Goal: Information Seeking & Learning: Learn about a topic

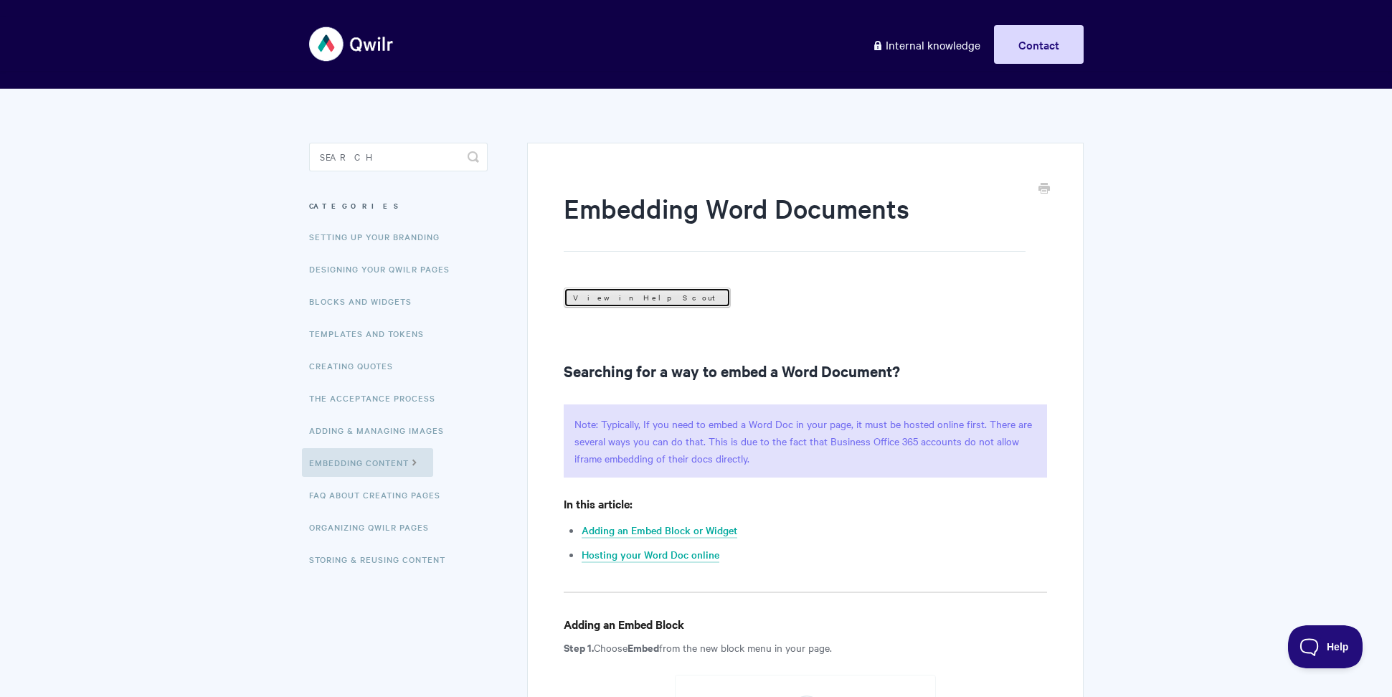
click at [595, 298] on link "View in Help Scout" at bounding box center [647, 298] width 167 height 20
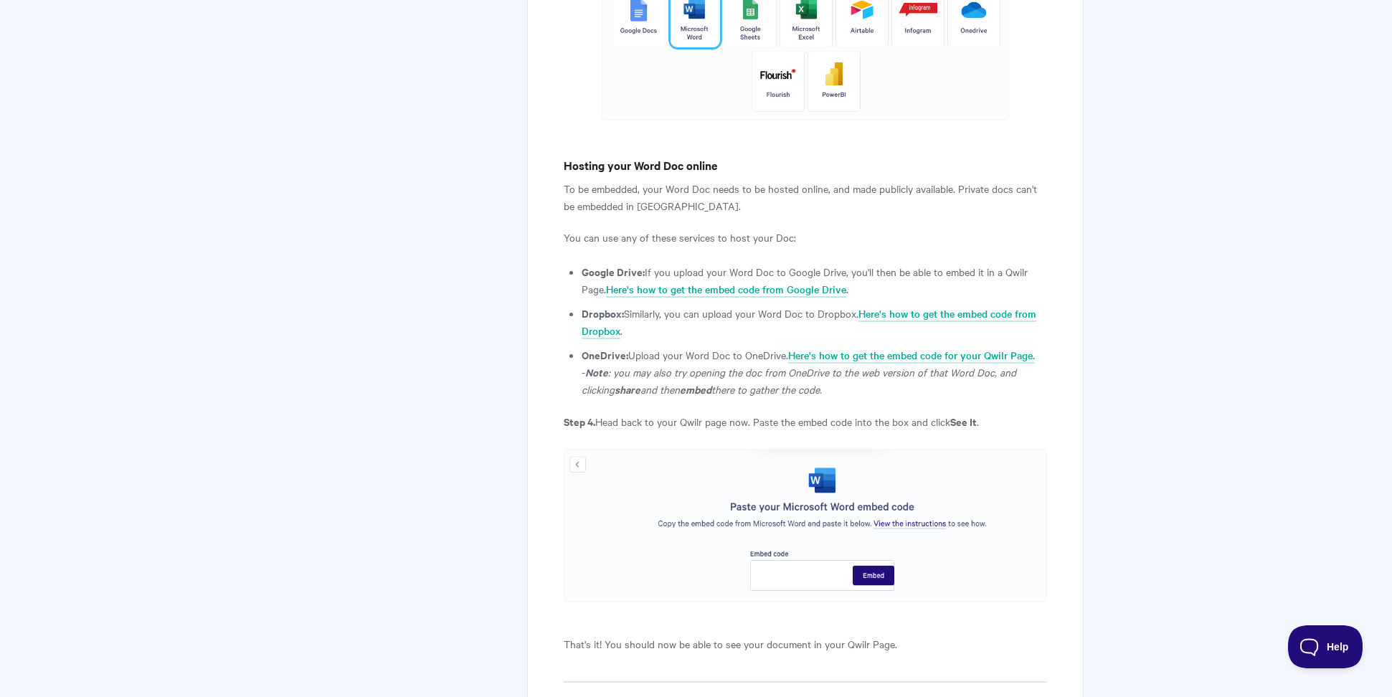
scroll to position [1762, 0]
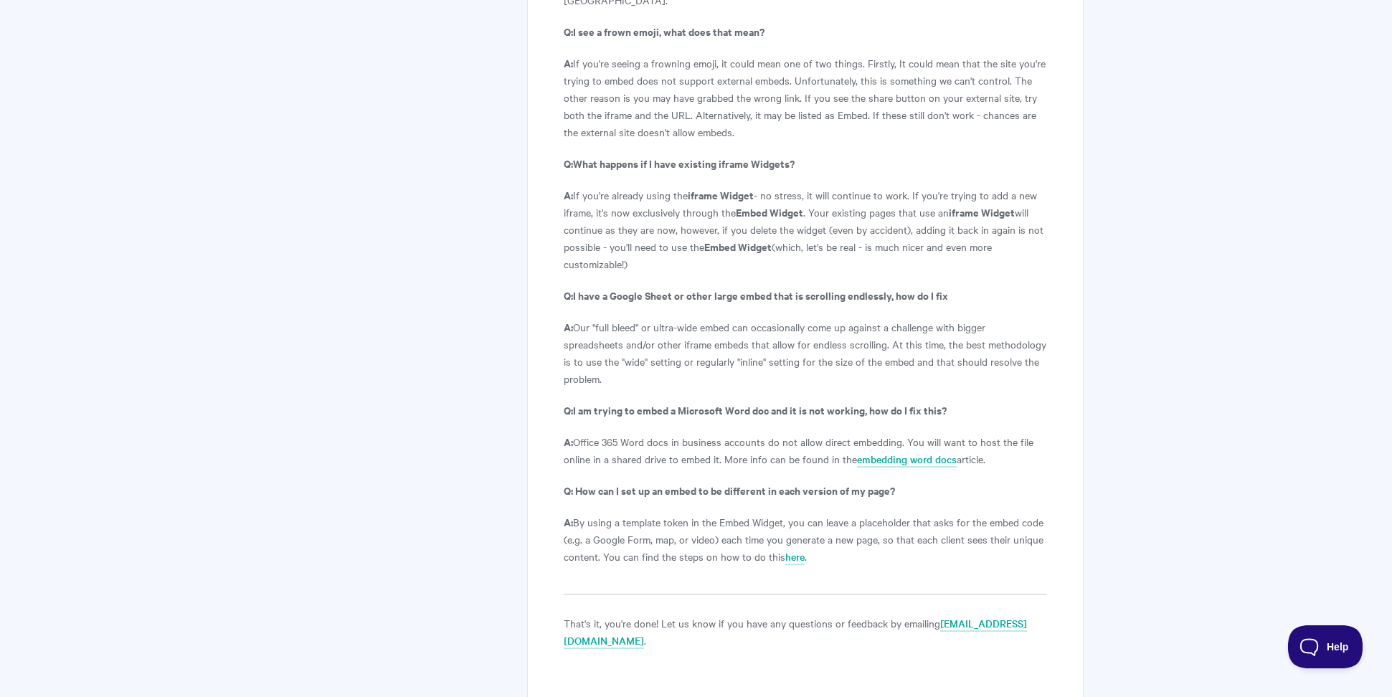
scroll to position [2948, 0]
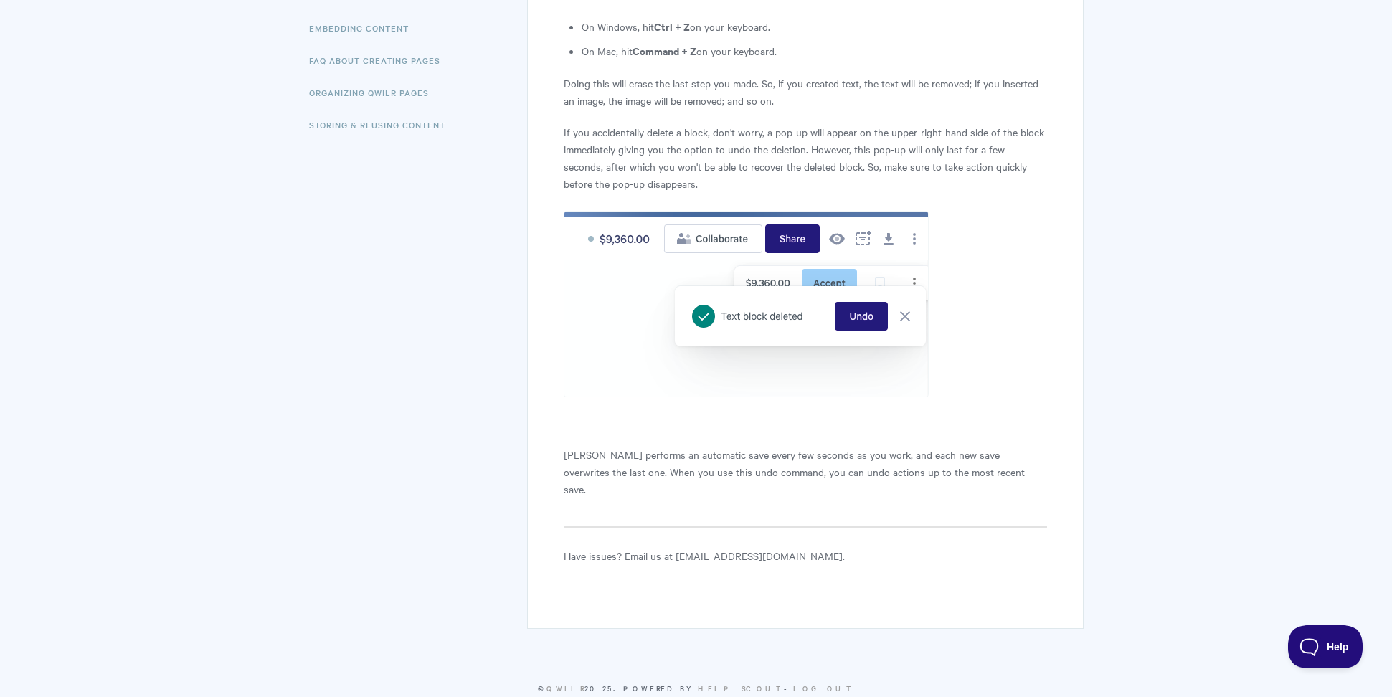
scroll to position [449, 0]
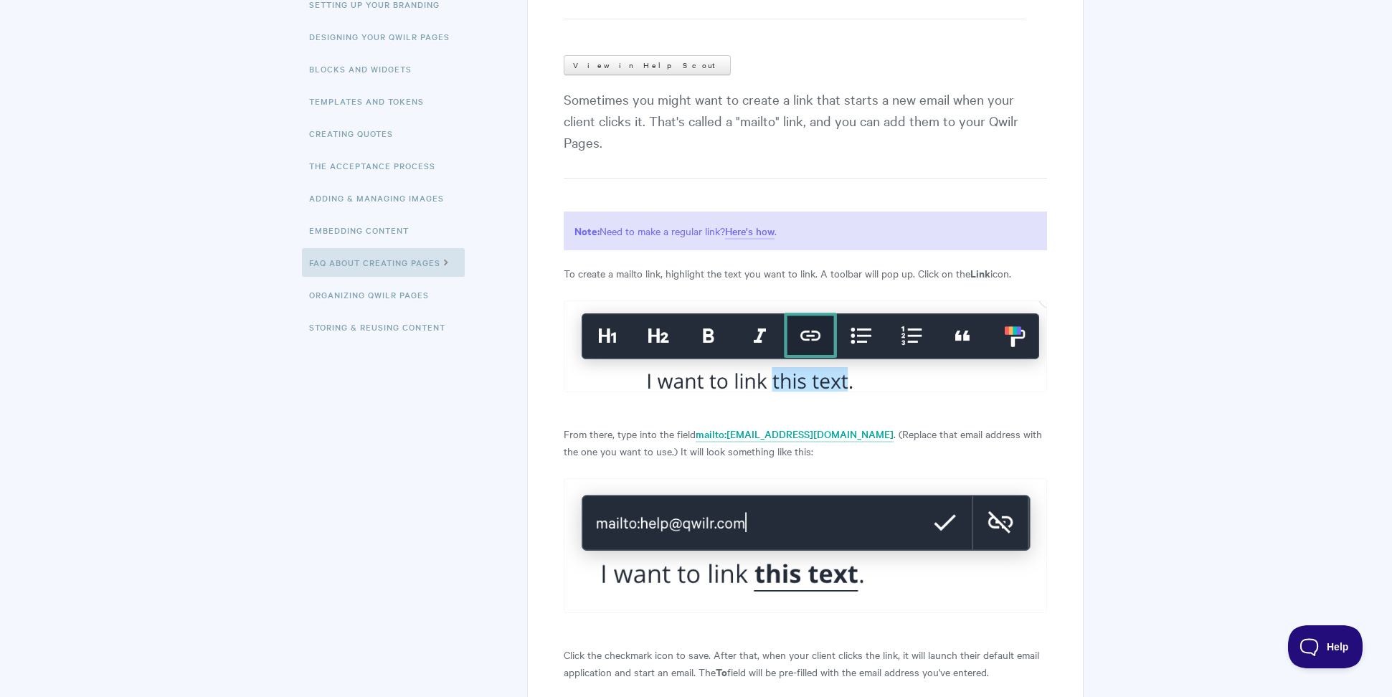
scroll to position [359, 0]
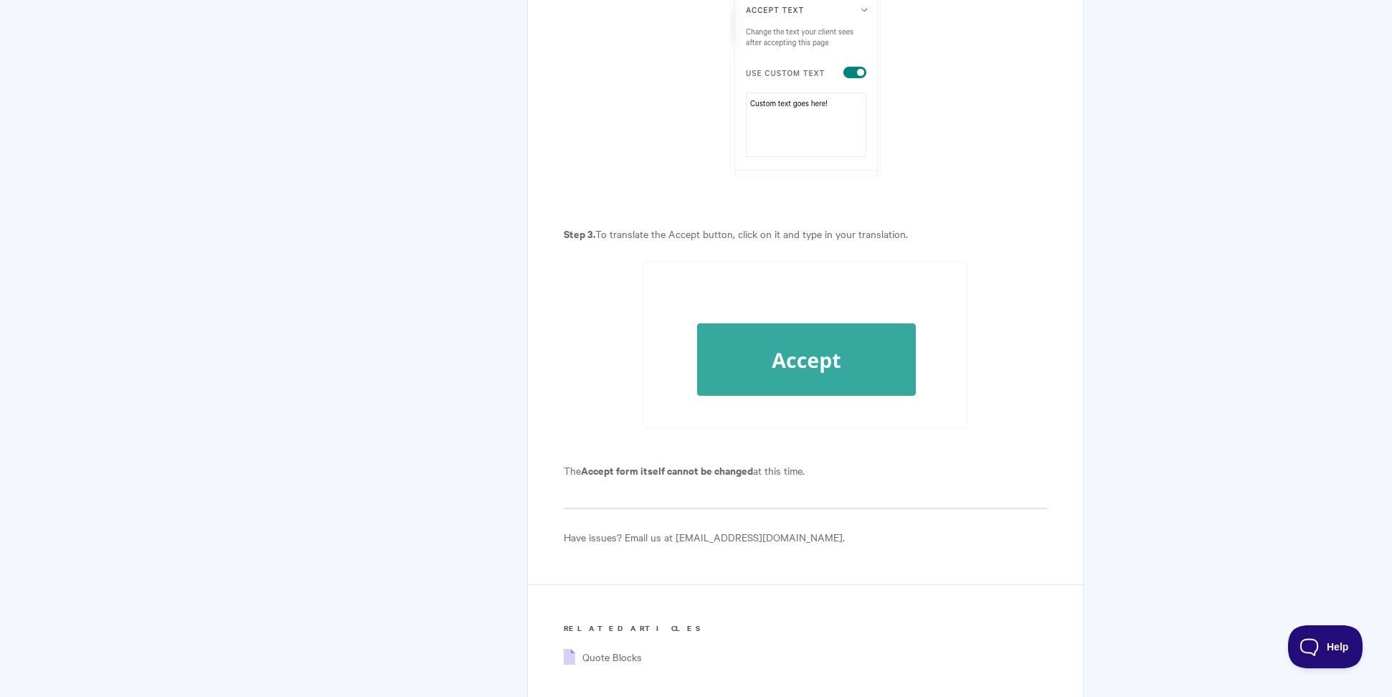
scroll to position [2442, 0]
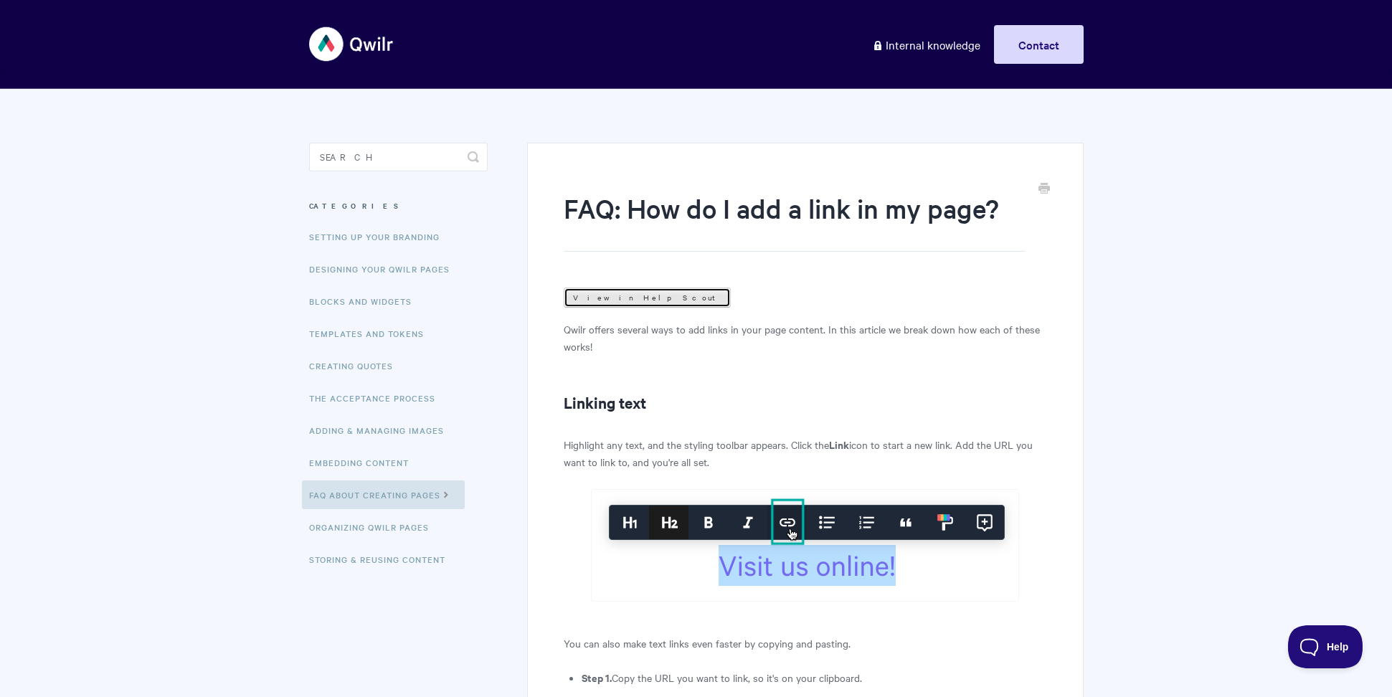
click at [600, 291] on link "View in Help Scout" at bounding box center [647, 298] width 167 height 20
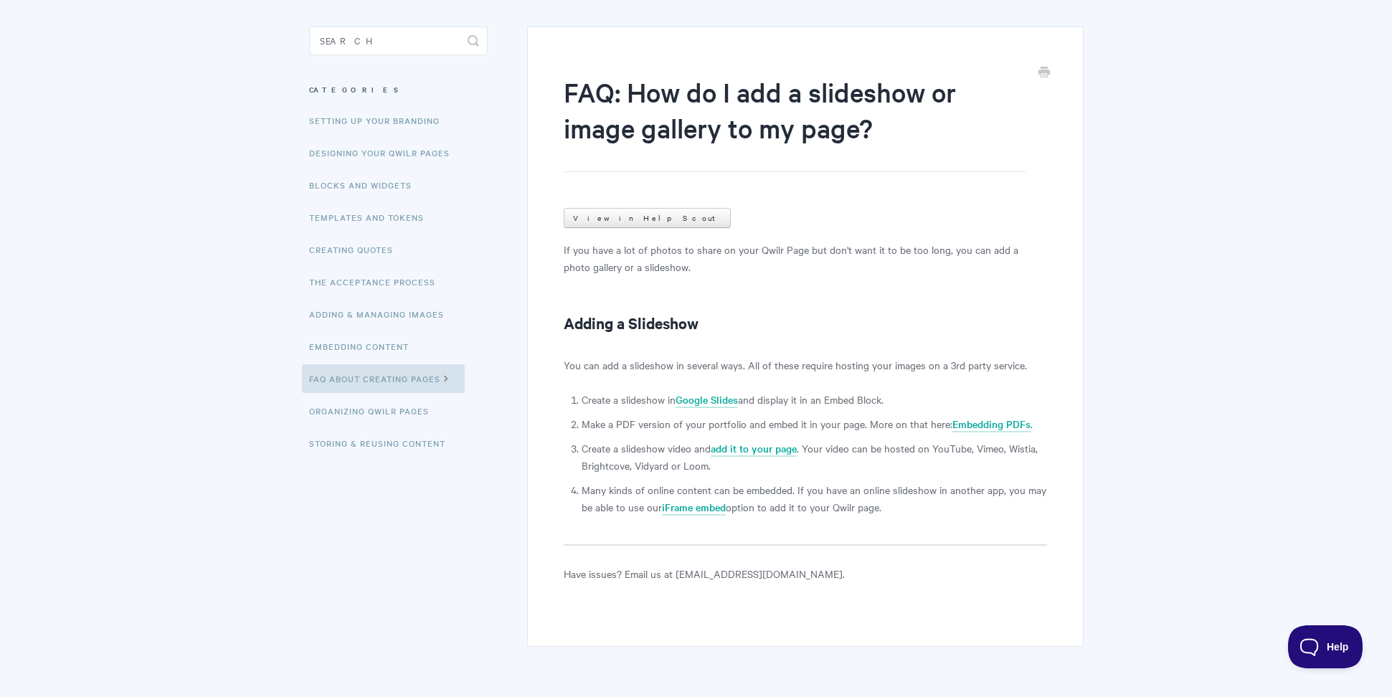
scroll to position [166, 0]
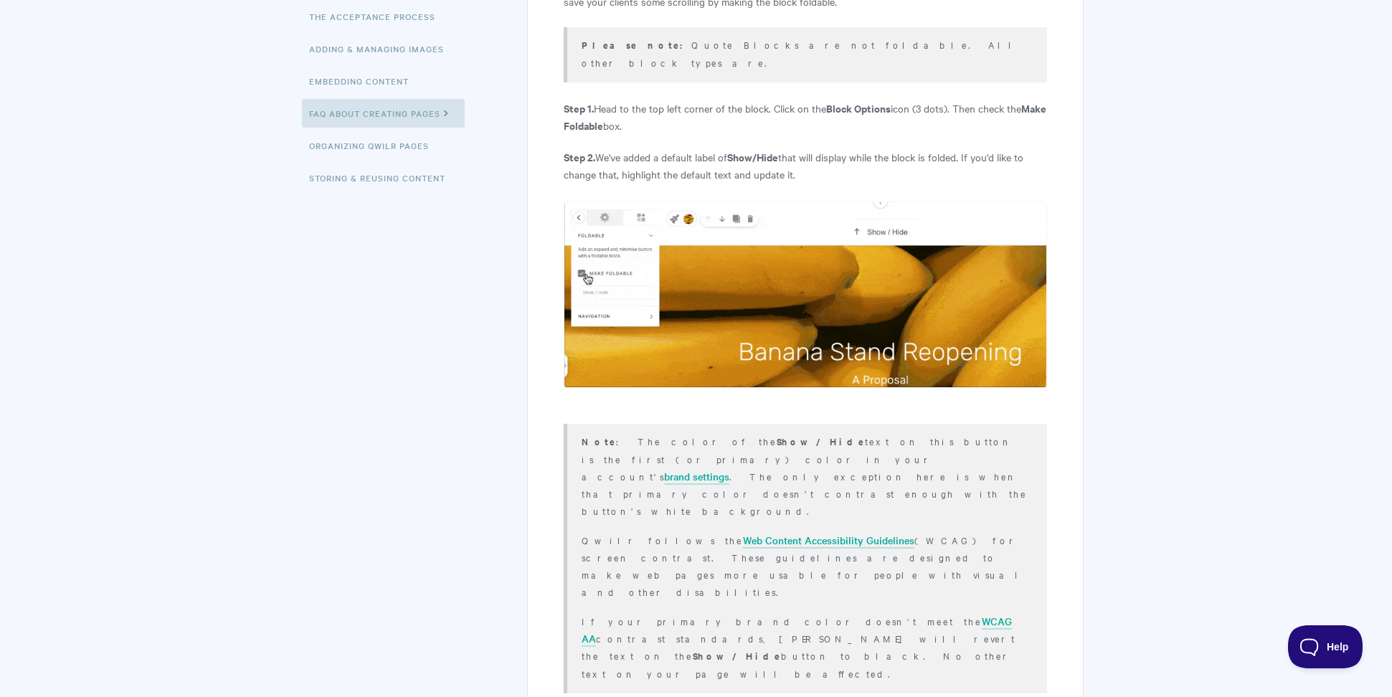
scroll to position [610, 0]
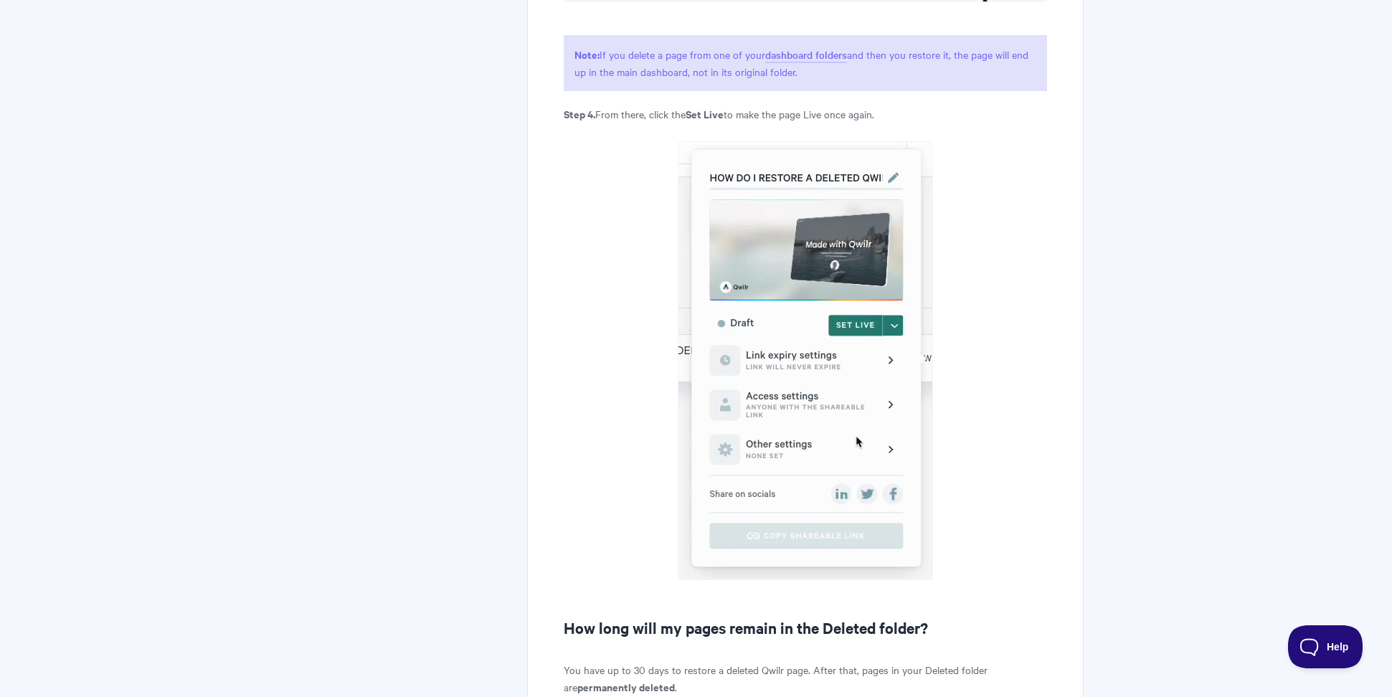
scroll to position [1332, 0]
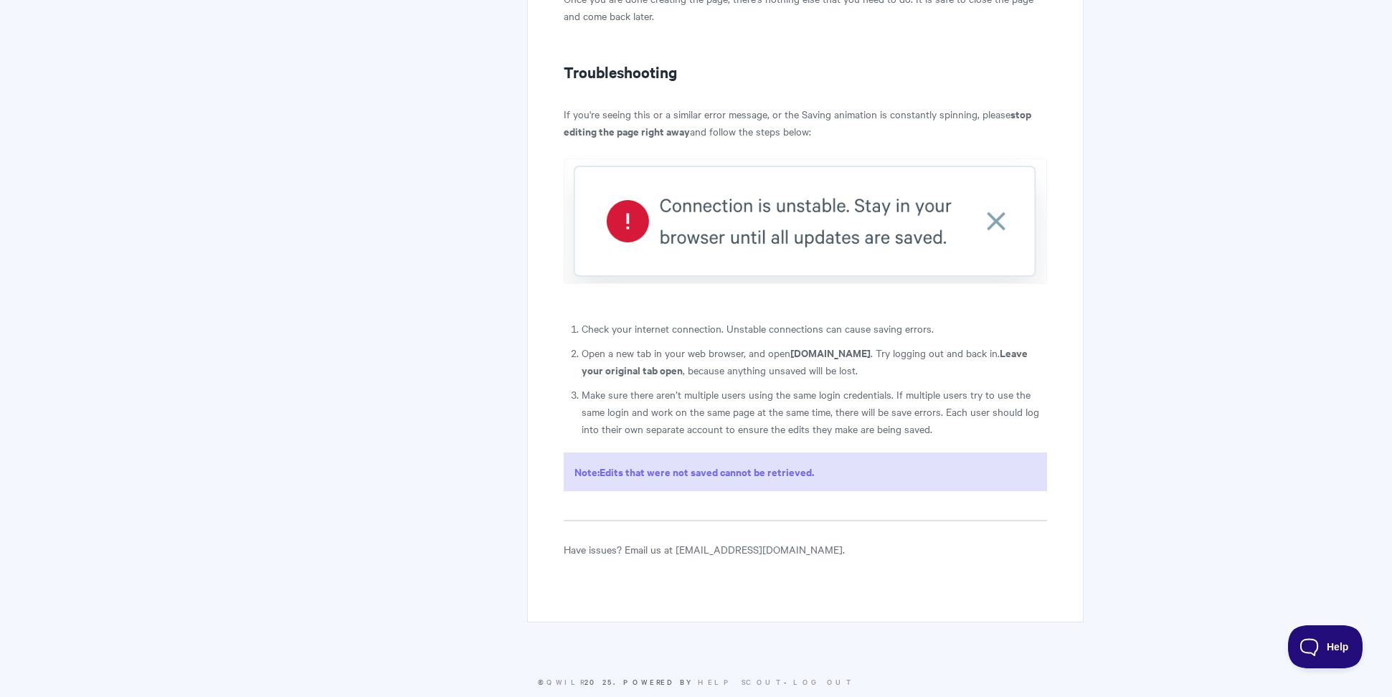
scroll to position [925, 0]
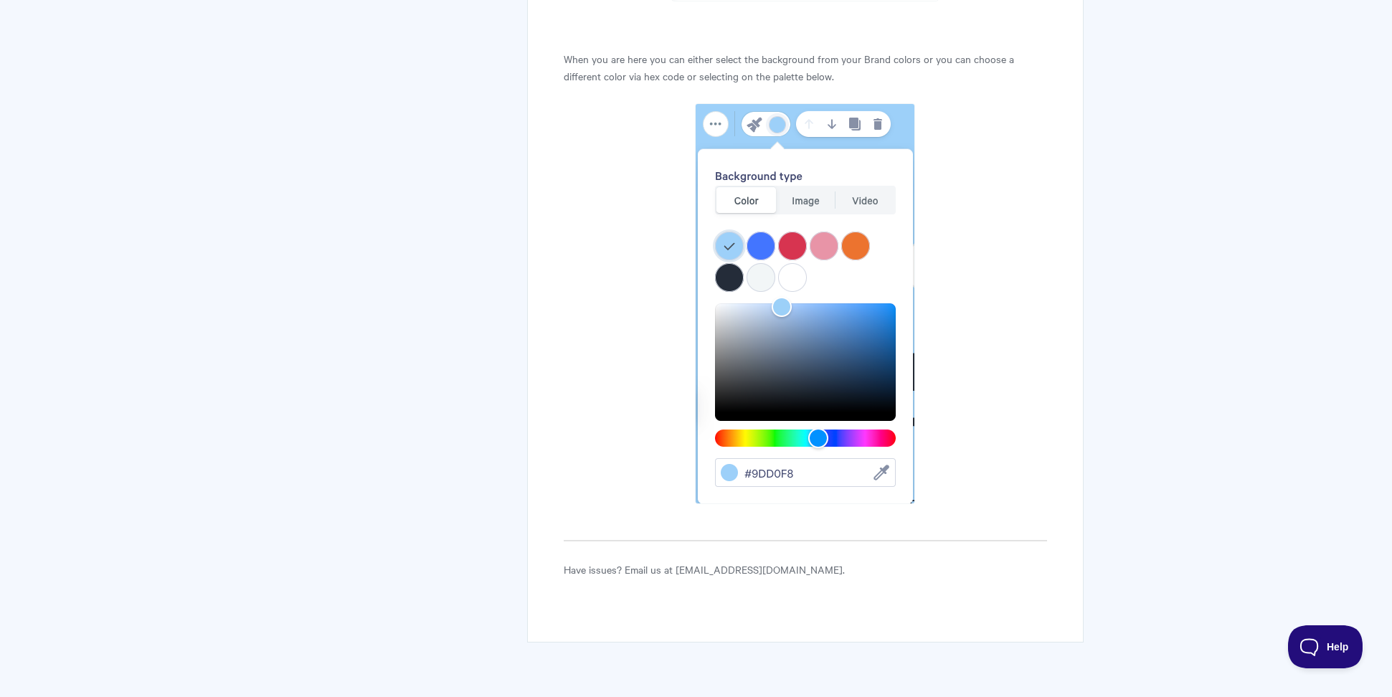
scroll to position [740, 0]
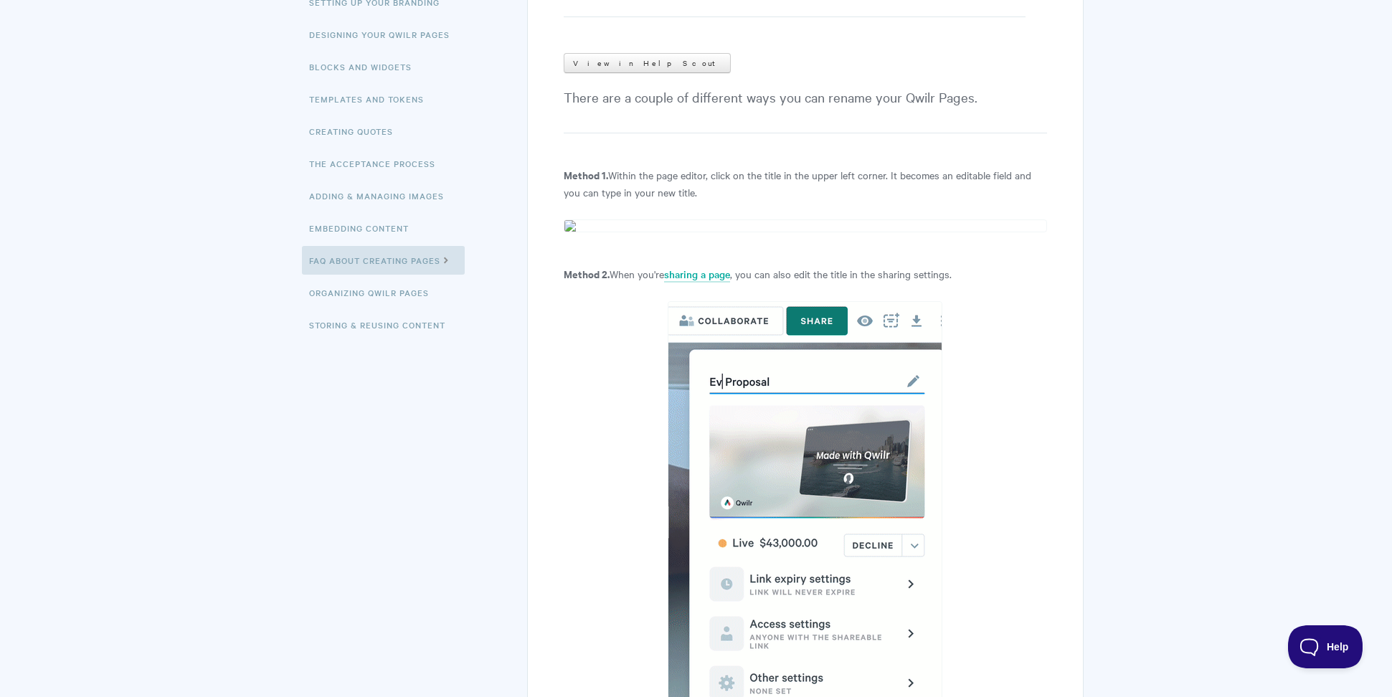
scroll to position [230, 0]
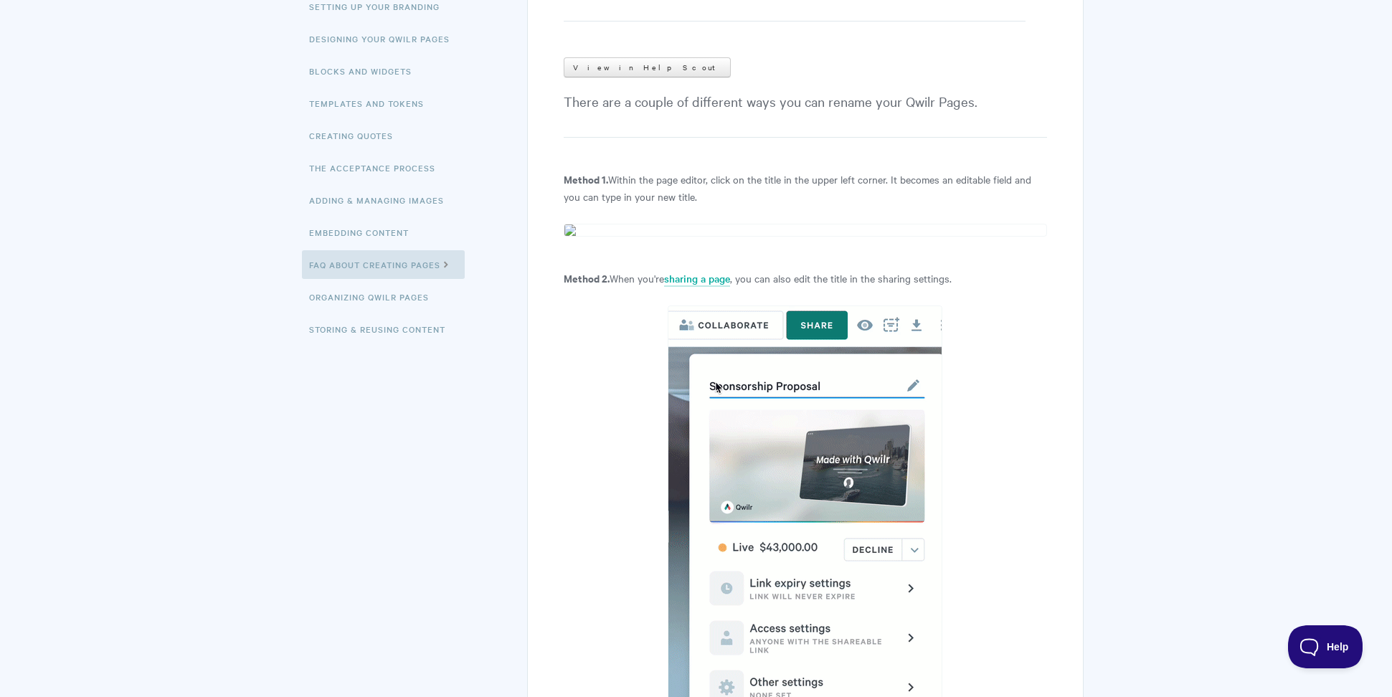
click at [633, 220] on article "FAQ: How can I rename a Qwilr Page? View in Help Scout There are a couple of di…" at bounding box center [805, 460] width 483 height 1000
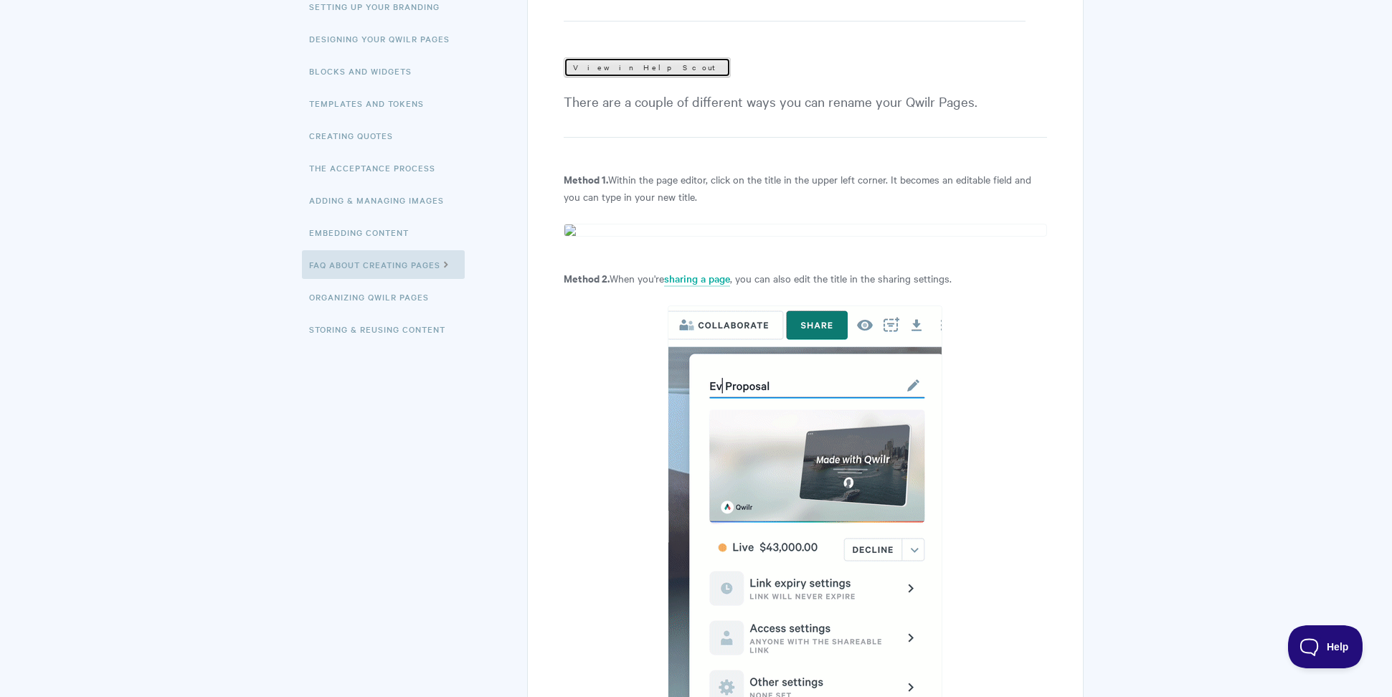
click at [613, 72] on link "View in Help Scout" at bounding box center [647, 67] width 167 height 20
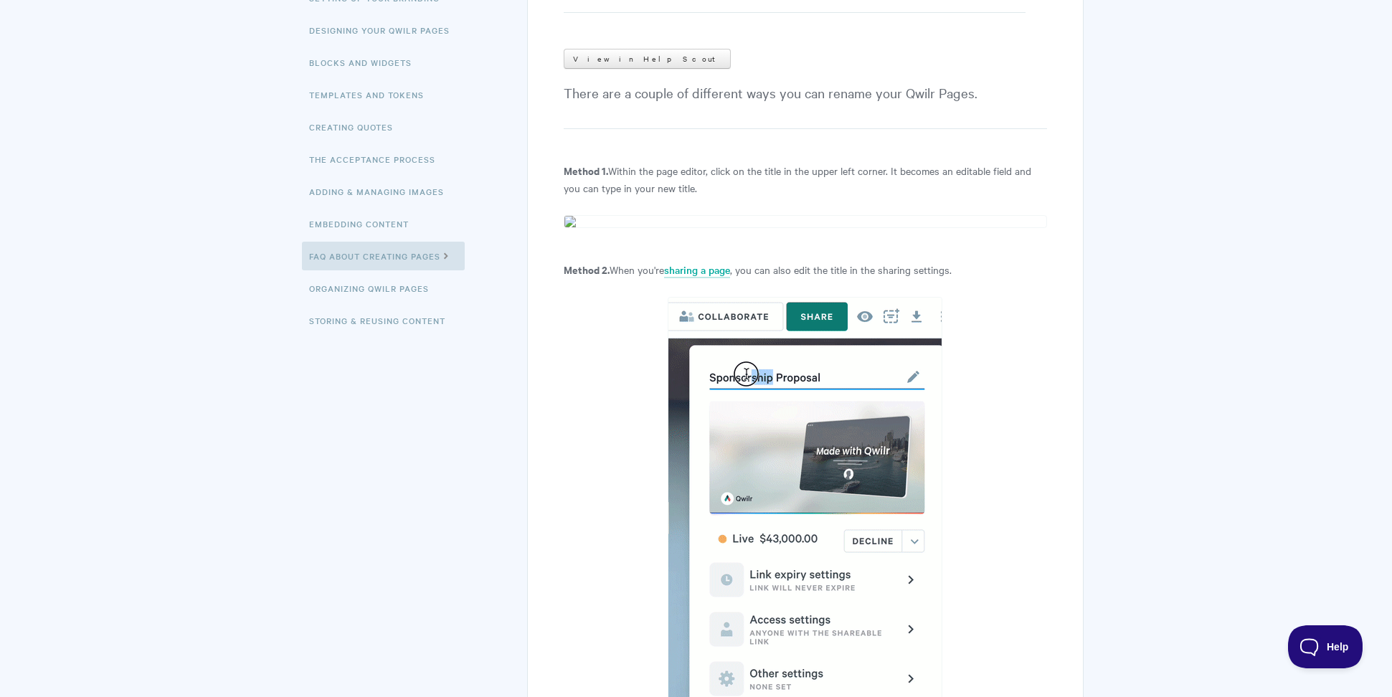
scroll to position [267, 0]
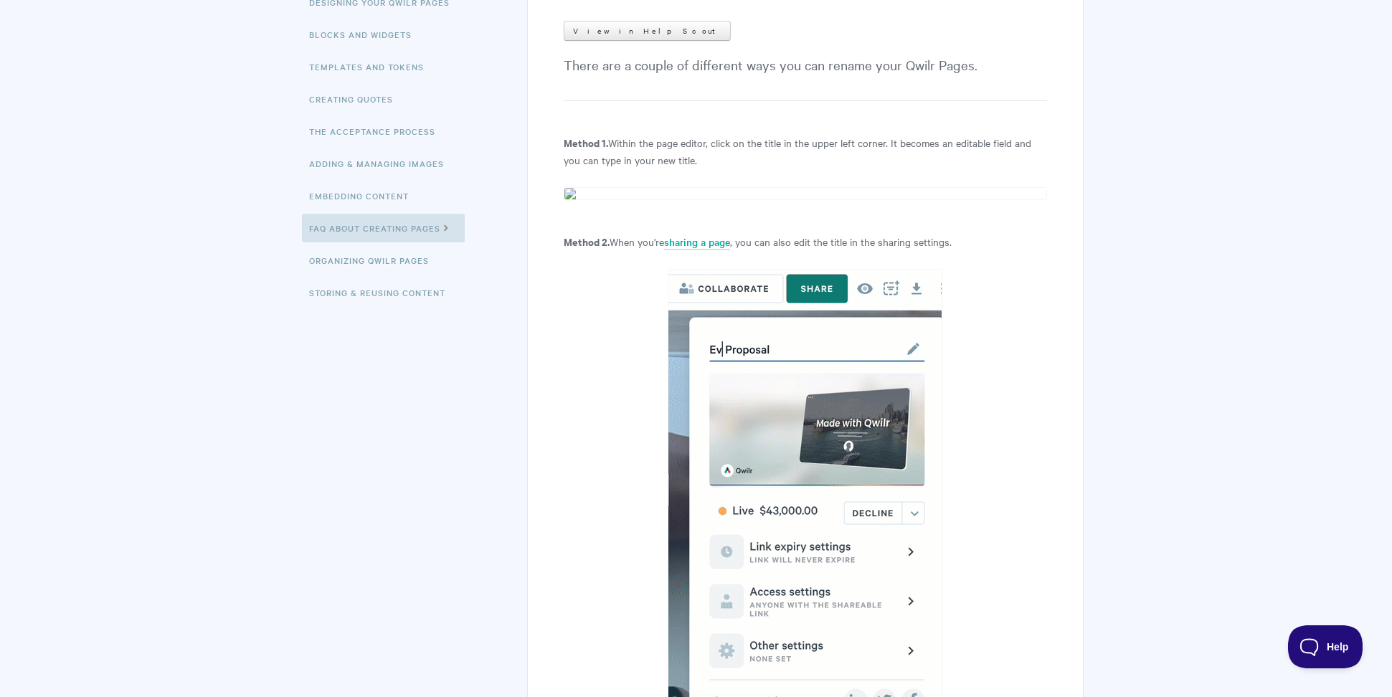
click at [579, 193] on img at bounding box center [805, 193] width 483 height 13
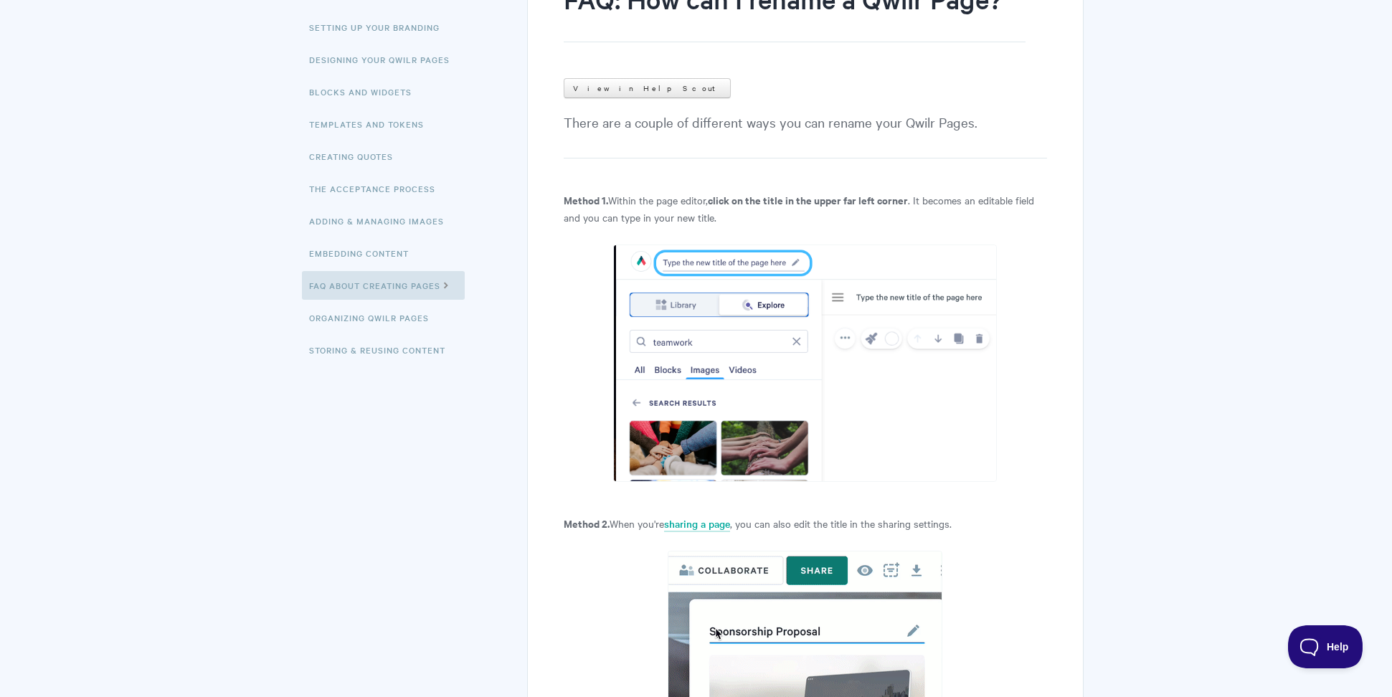
scroll to position [211, 0]
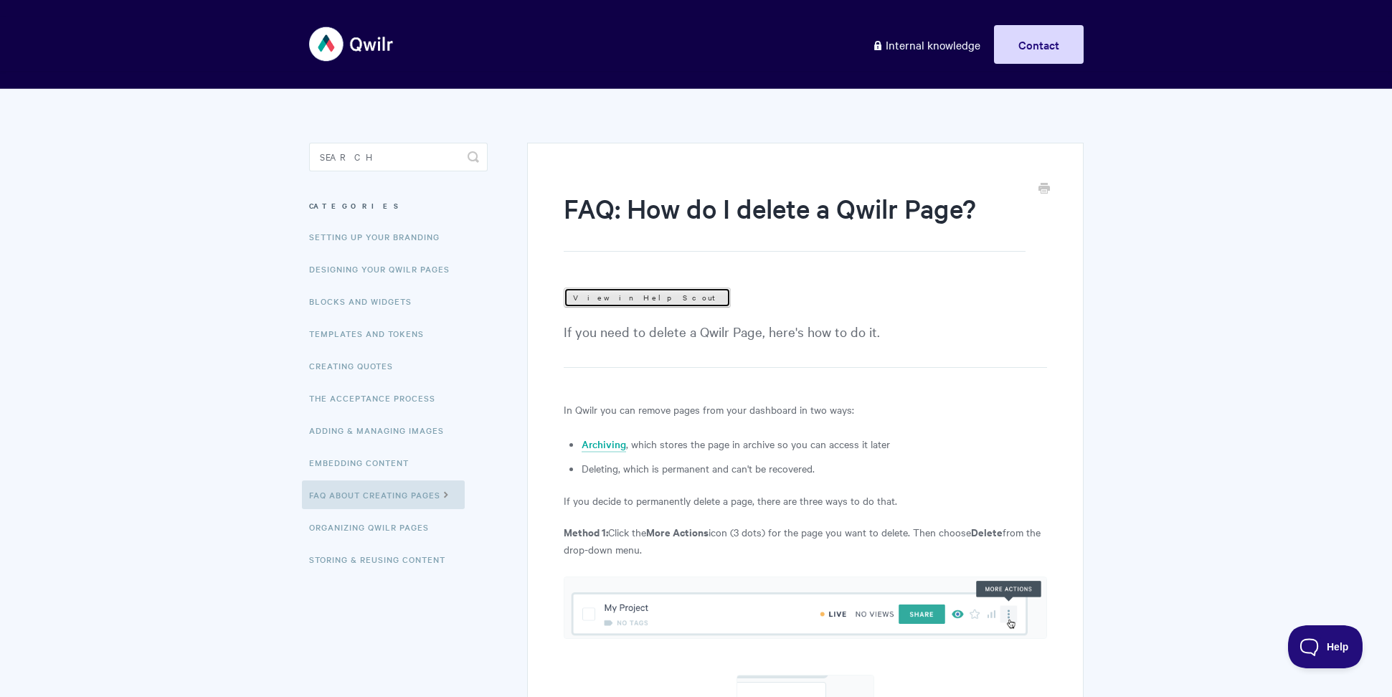
click at [622, 302] on link "View in Help Scout" at bounding box center [647, 298] width 167 height 20
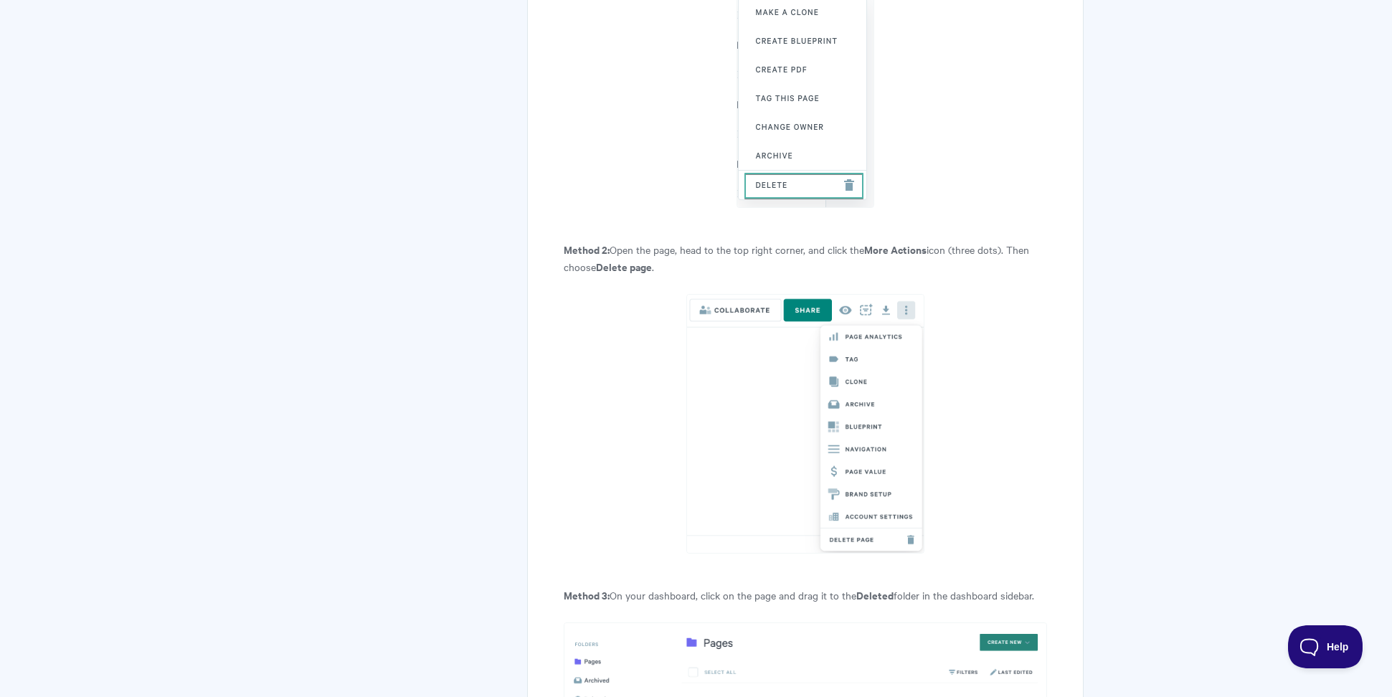
scroll to position [669, 0]
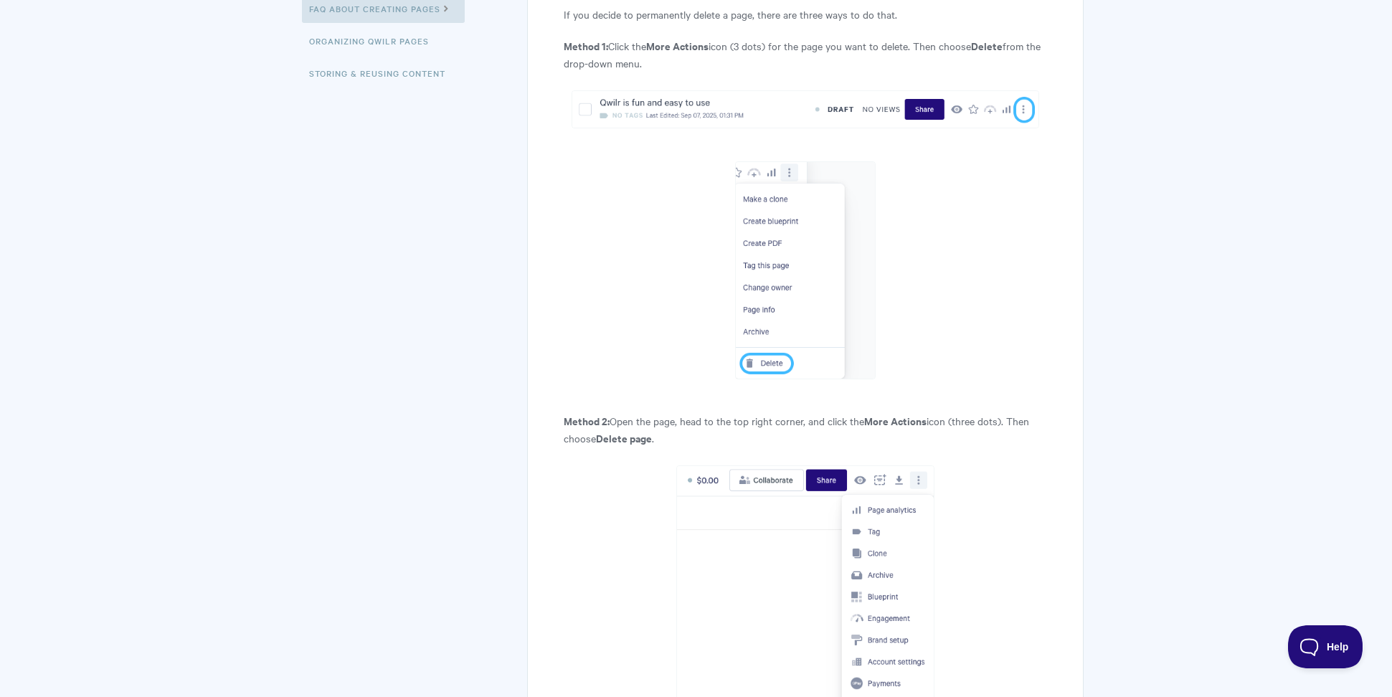
scroll to position [460, 0]
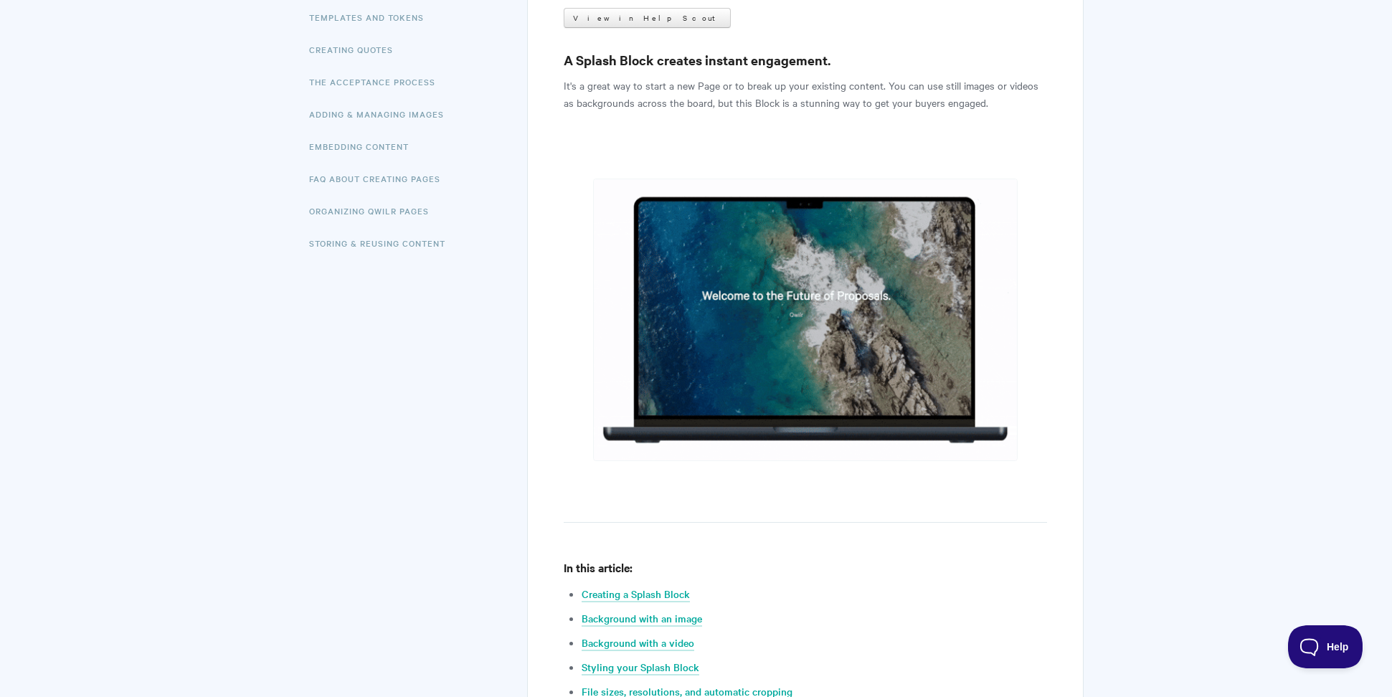
scroll to position [85, 0]
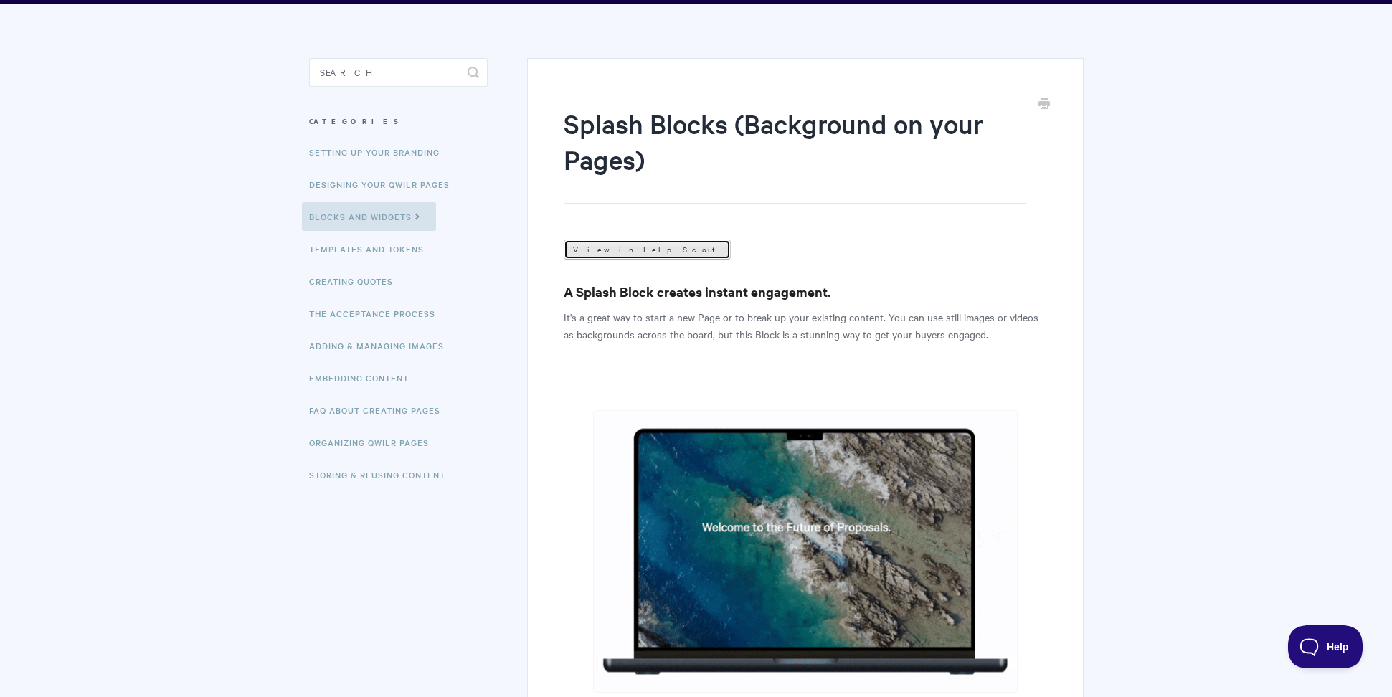
click at [613, 256] on link "View in Help Scout" at bounding box center [647, 250] width 167 height 20
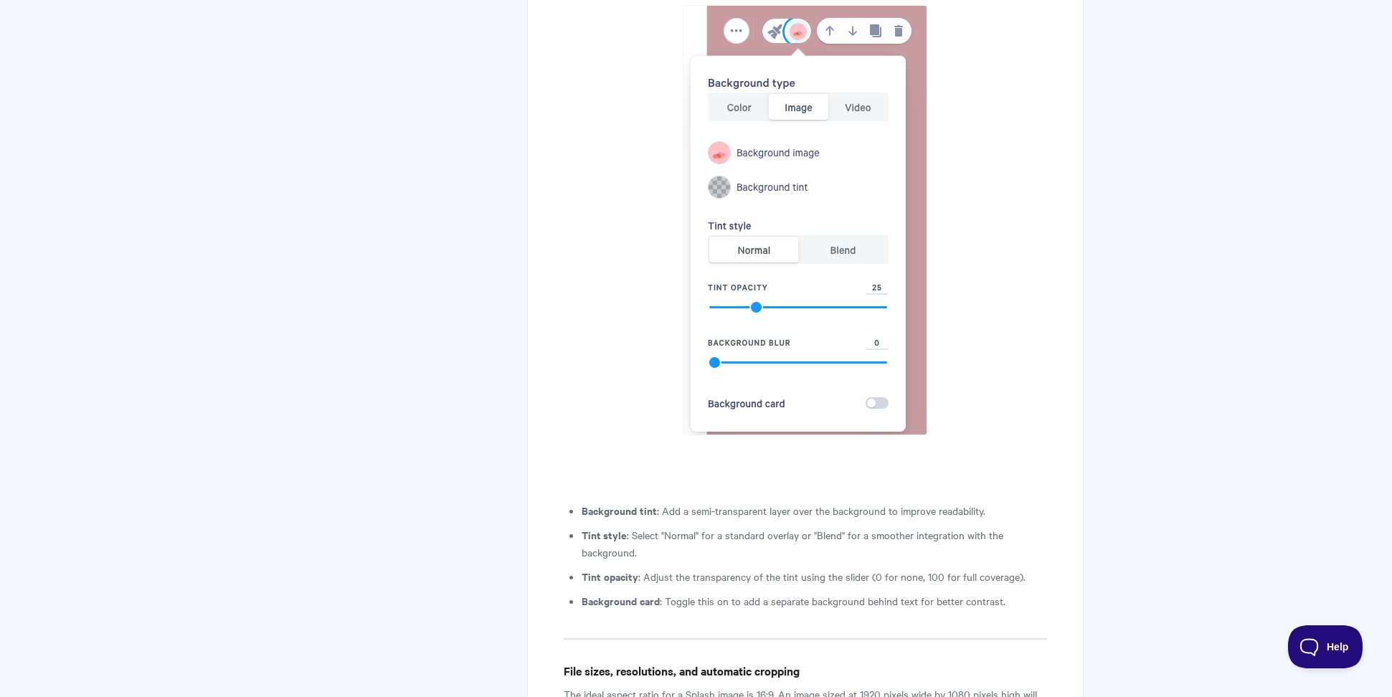
scroll to position [5665, 0]
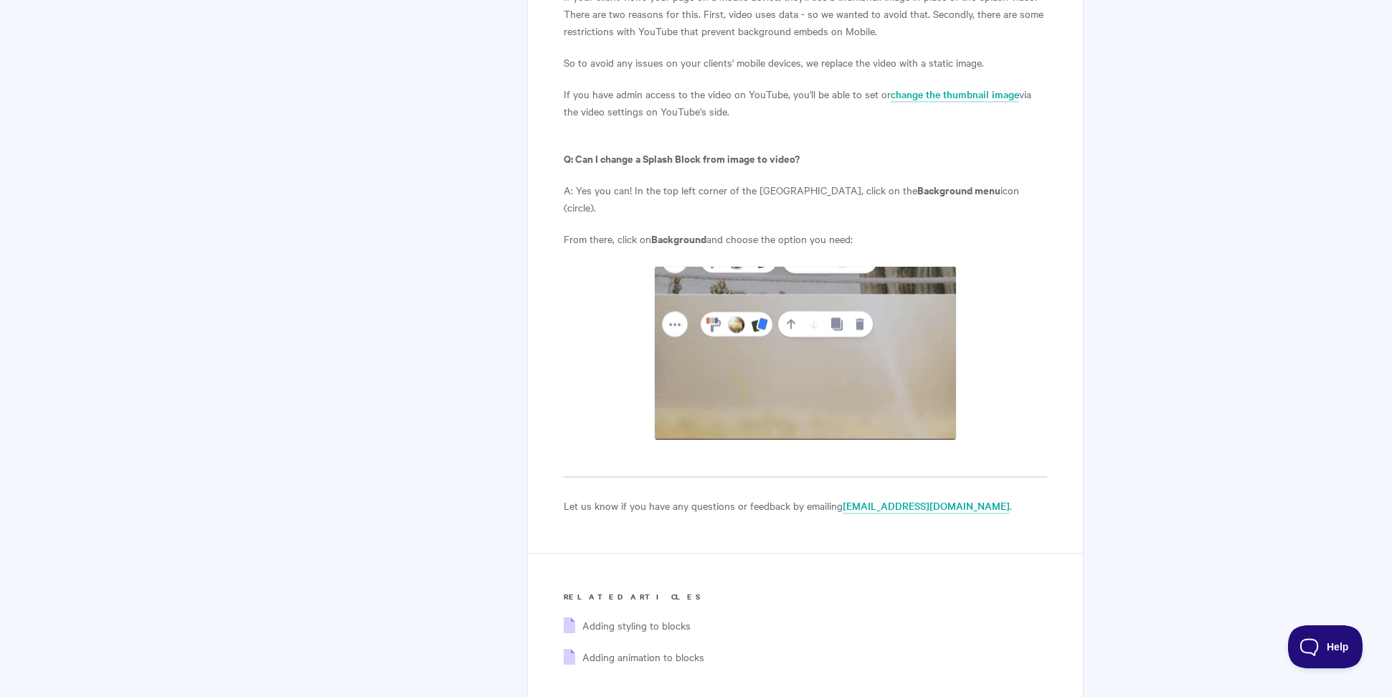
scroll to position [6652, 0]
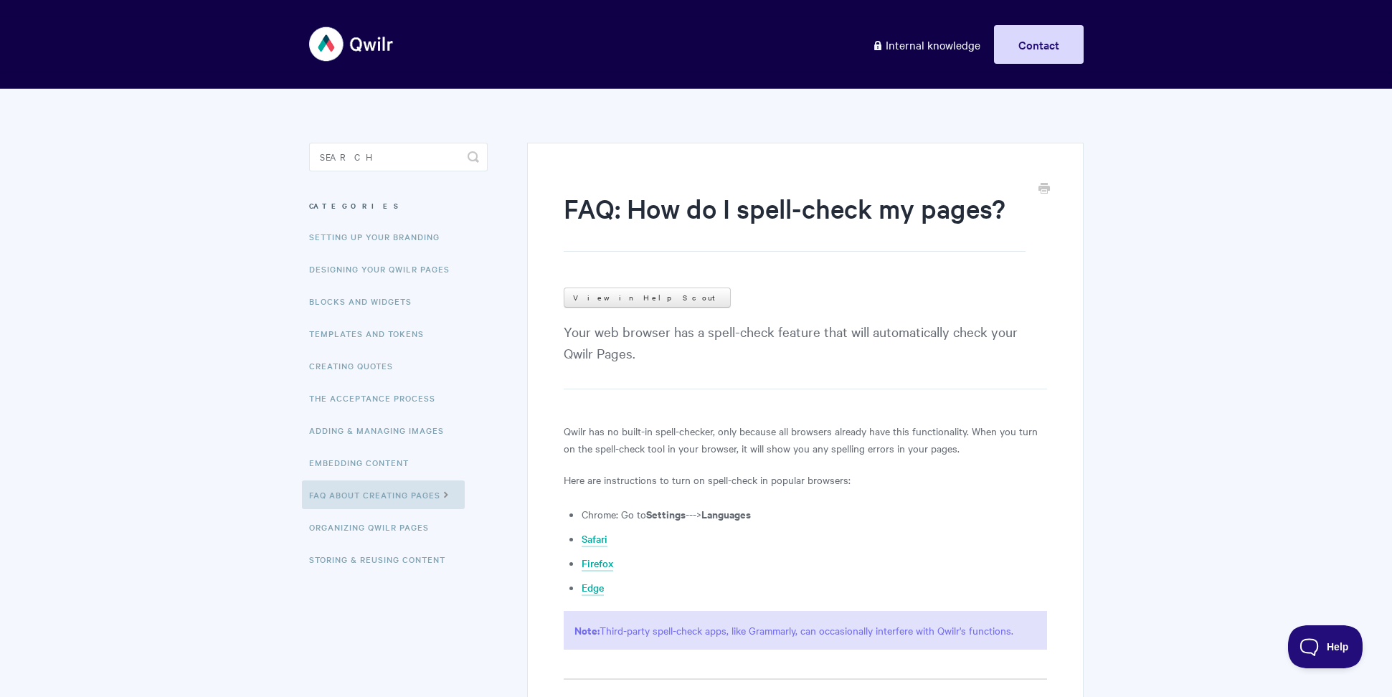
scroll to position [184, 0]
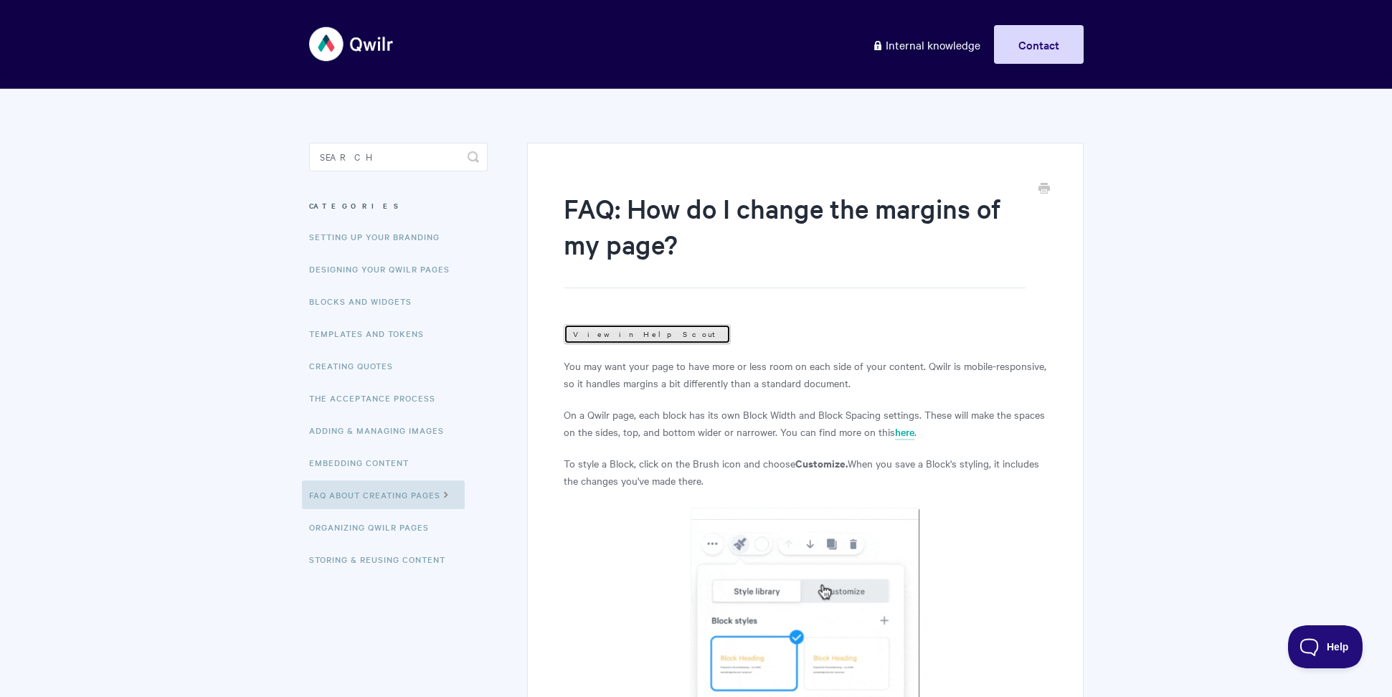
click at [618, 341] on link "View in Help Scout" at bounding box center [647, 334] width 167 height 20
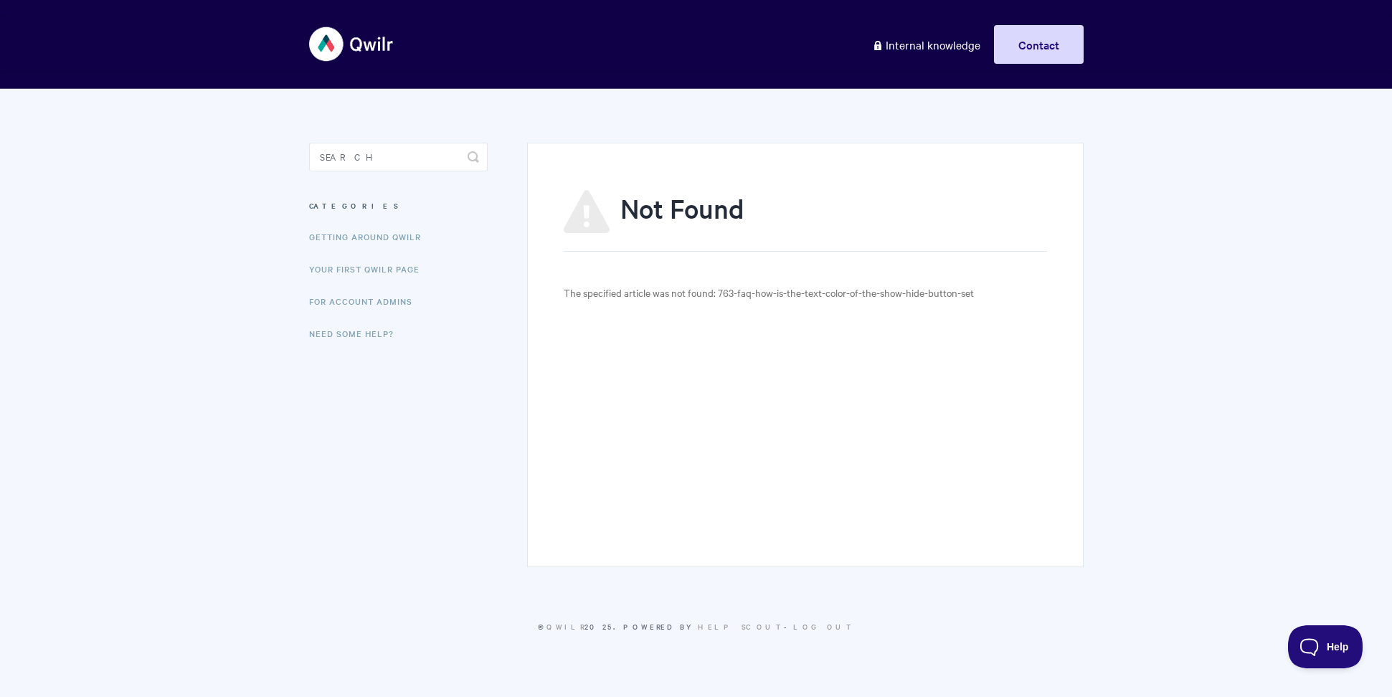
click at [824, 300] on p "The specified article was not found: 763-faq-how-is-the-text-color-of-the-show-…" at bounding box center [805, 293] width 483 height 16
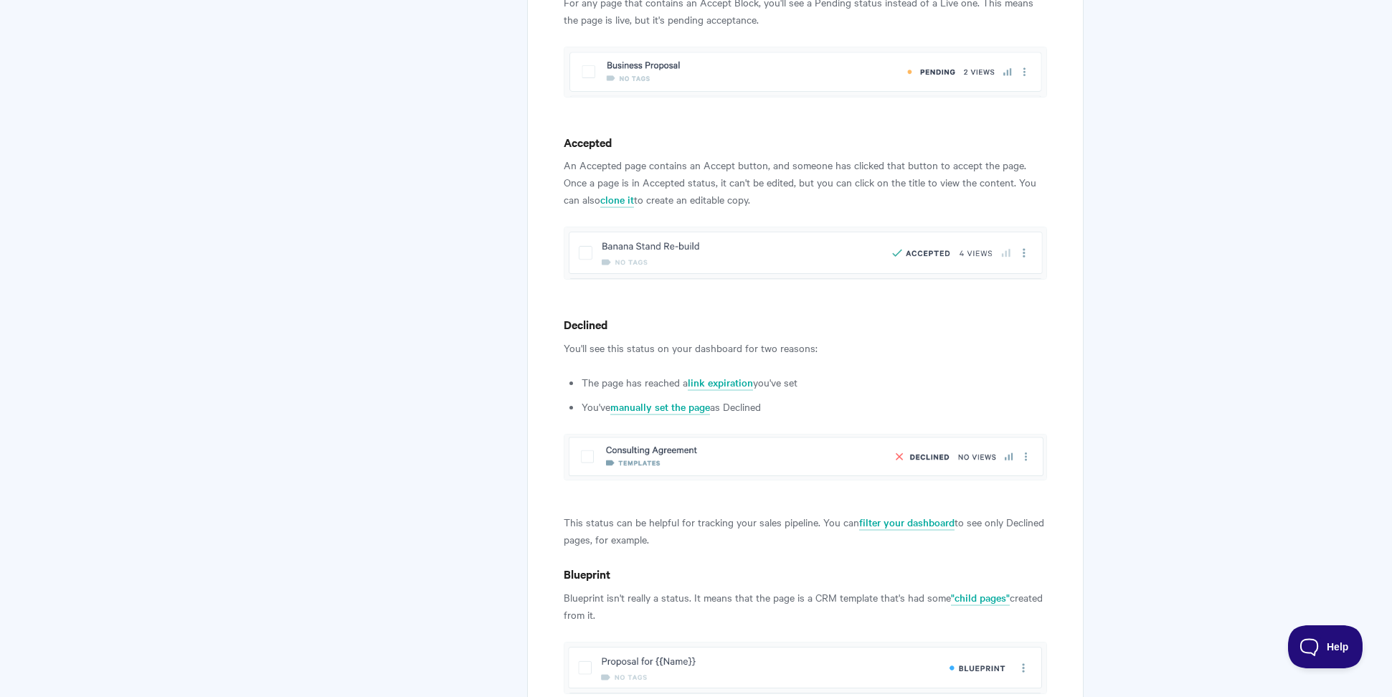
scroll to position [1371, 0]
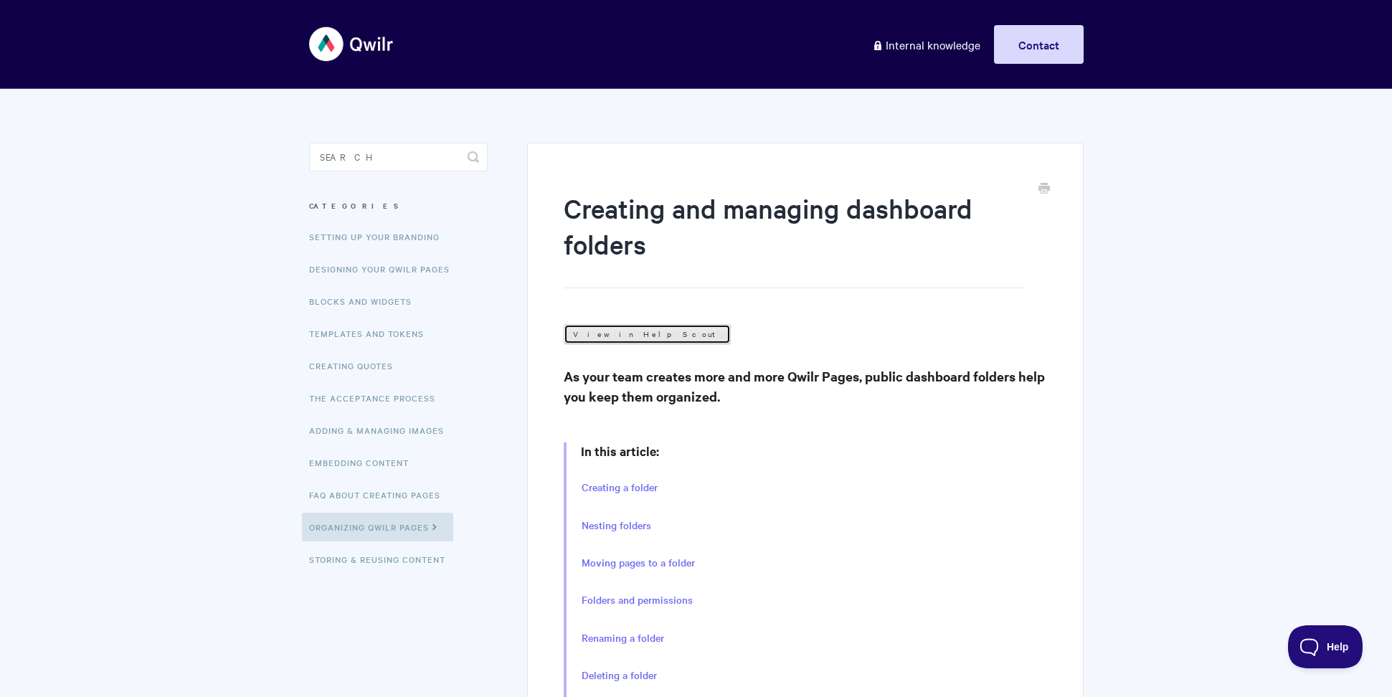
click at [613, 329] on link "View in Help Scout" at bounding box center [647, 334] width 167 height 20
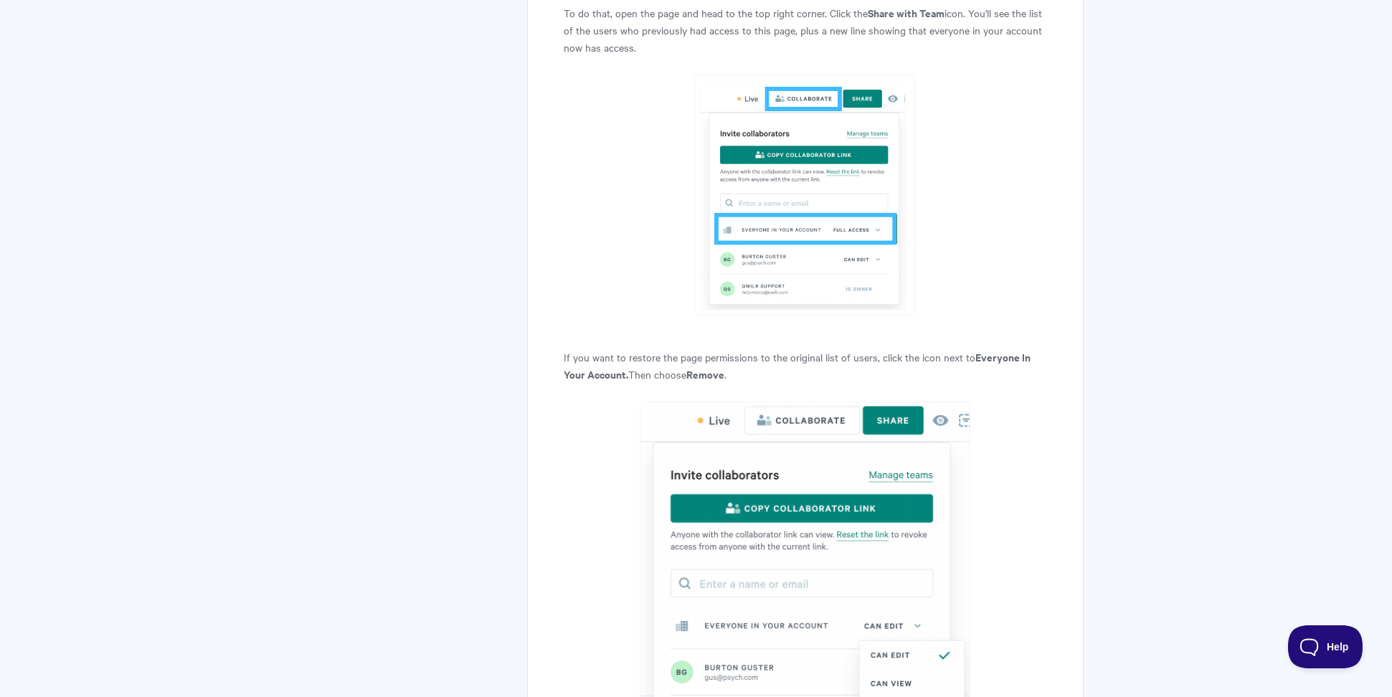
scroll to position [3034, 0]
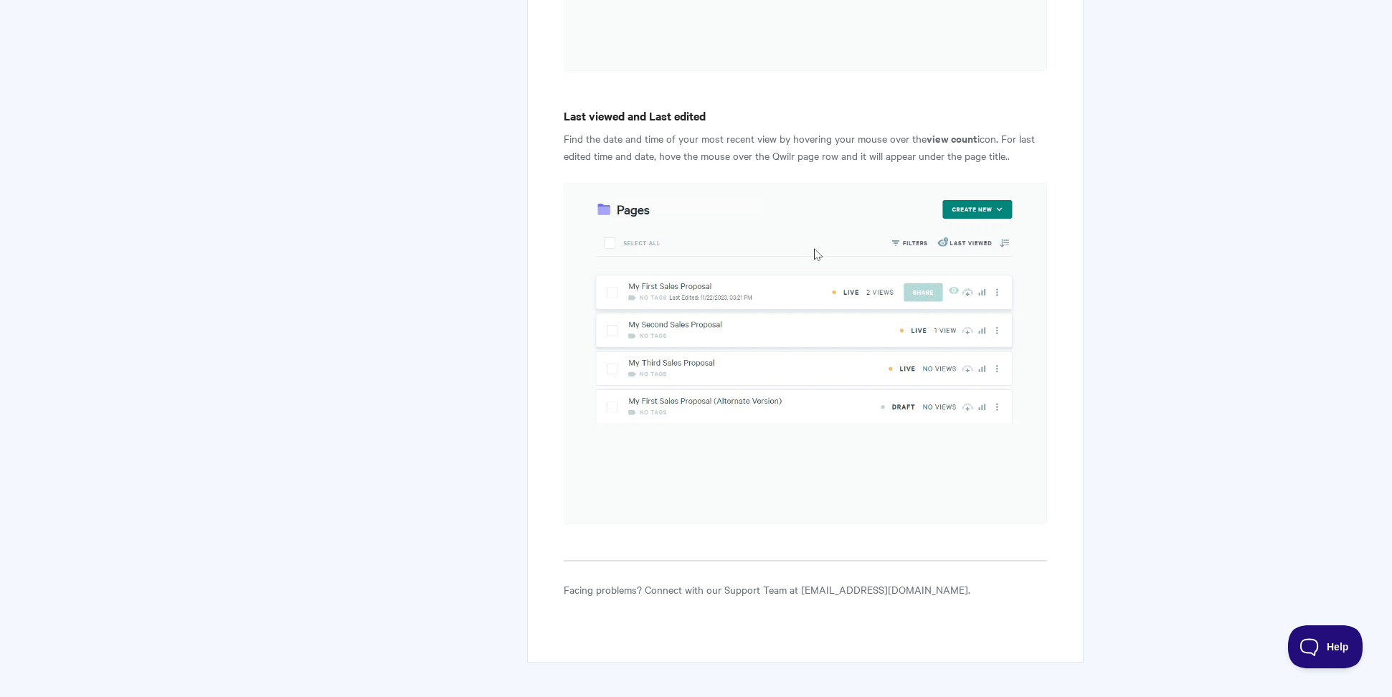
scroll to position [4848, 0]
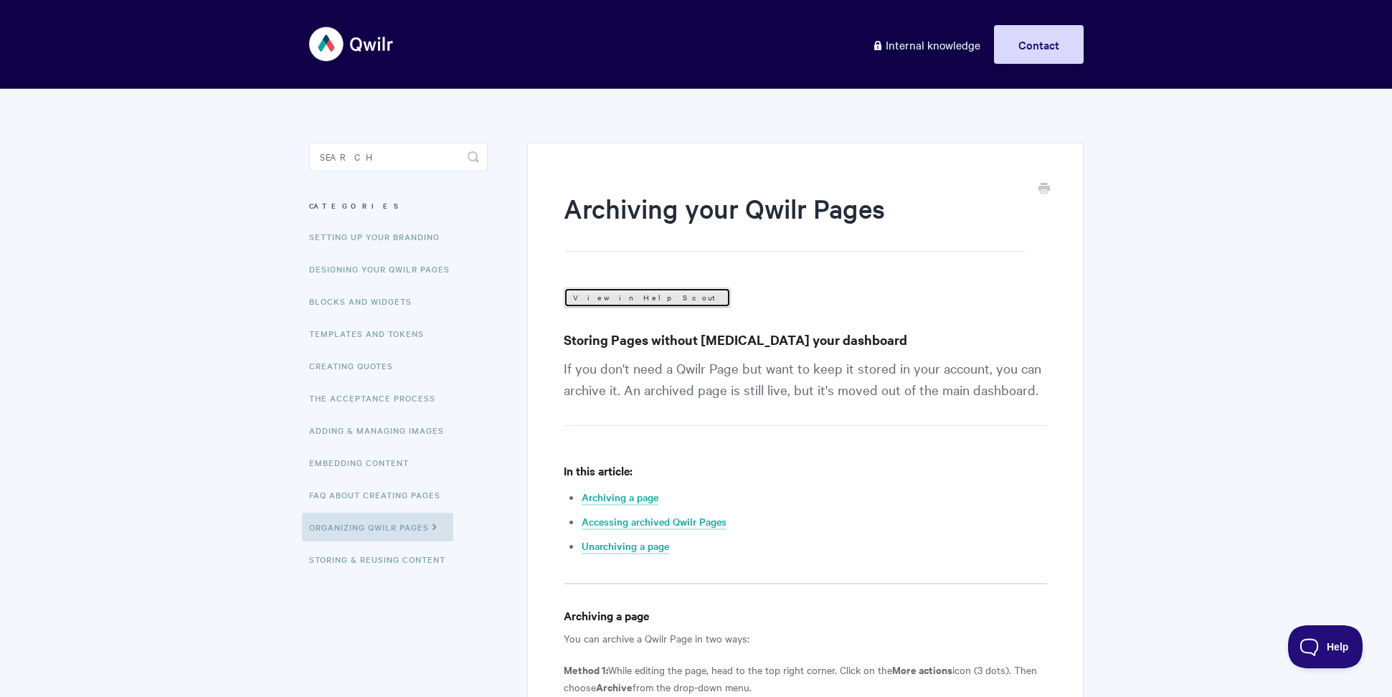
click at [593, 294] on link "View in Help Scout" at bounding box center [647, 298] width 167 height 20
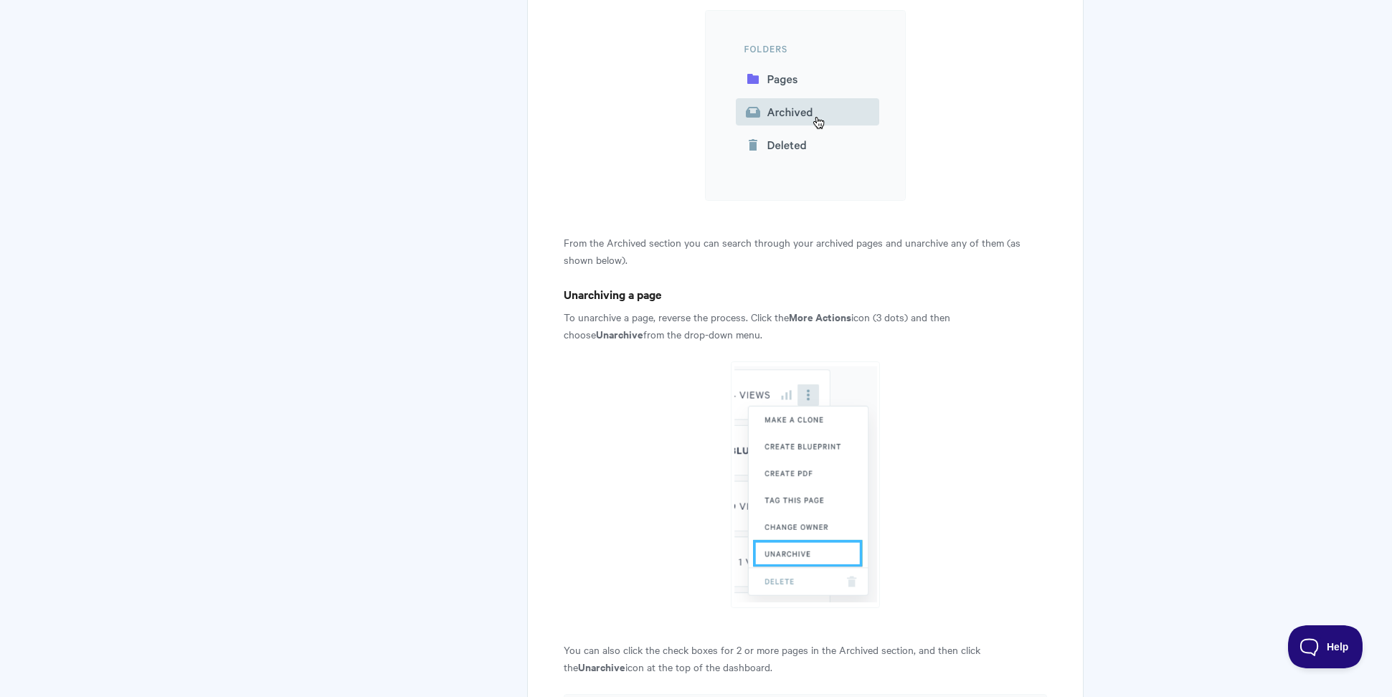
scroll to position [2031, 0]
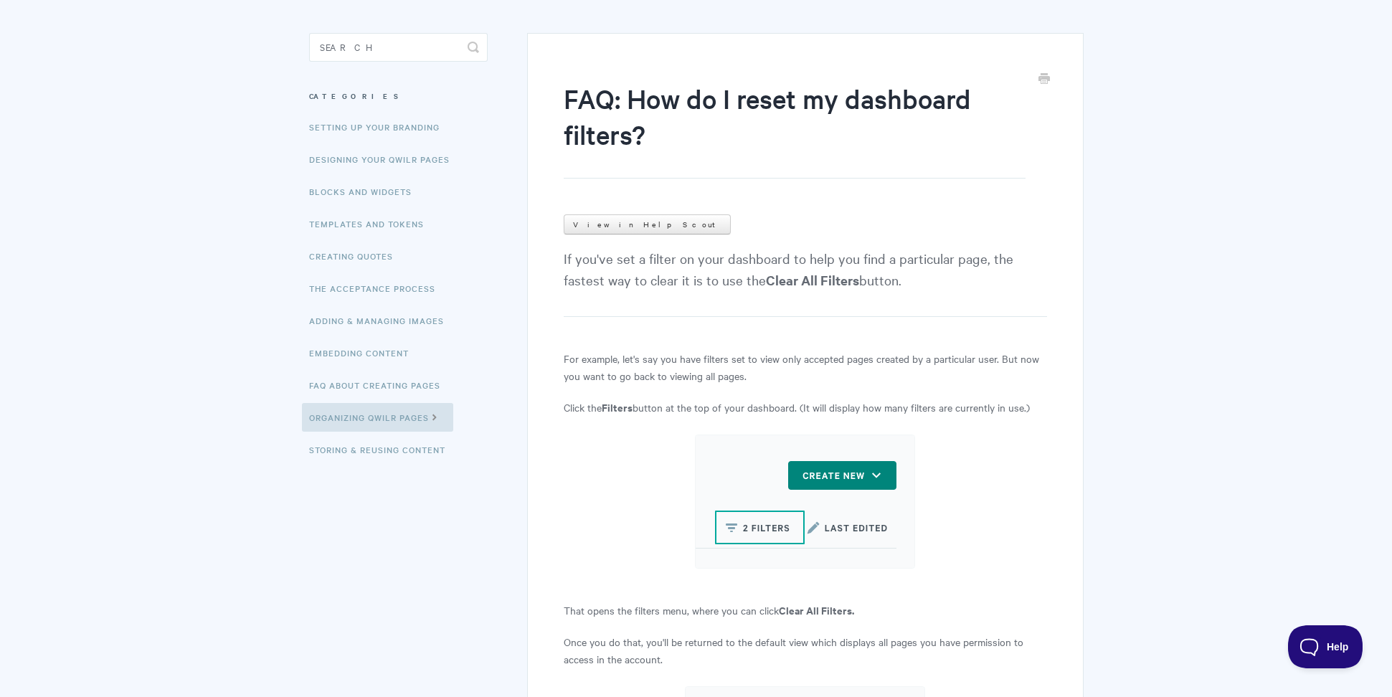
scroll to position [163, 0]
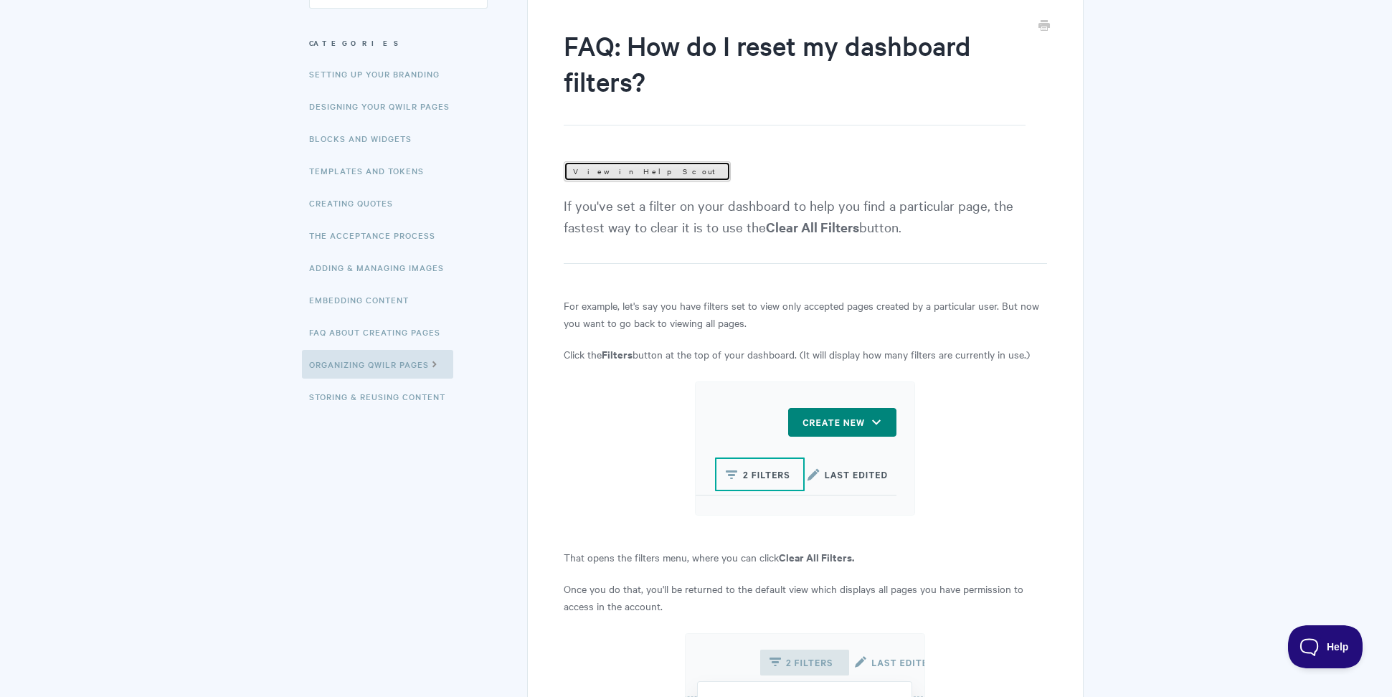
click at [627, 176] on link "View in Help Scout" at bounding box center [647, 171] width 167 height 20
click at [829, 389] on img at bounding box center [805, 449] width 220 height 134
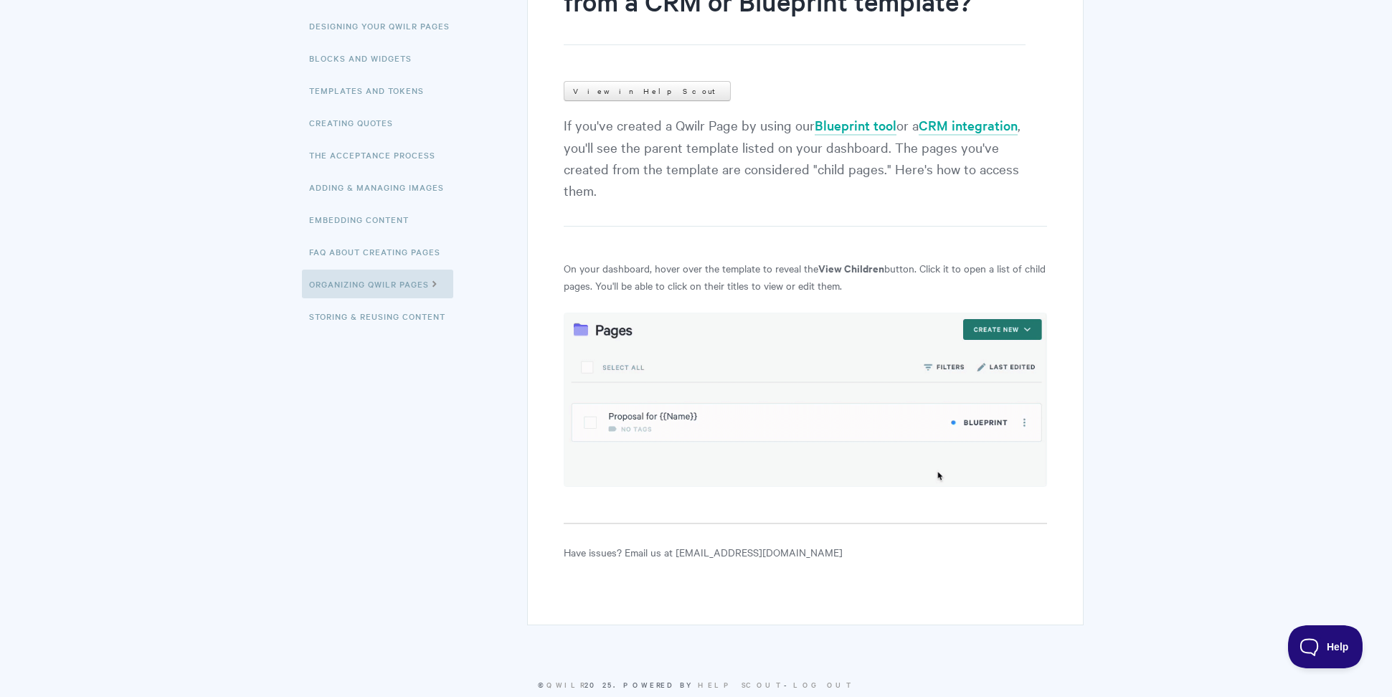
scroll to position [249, 0]
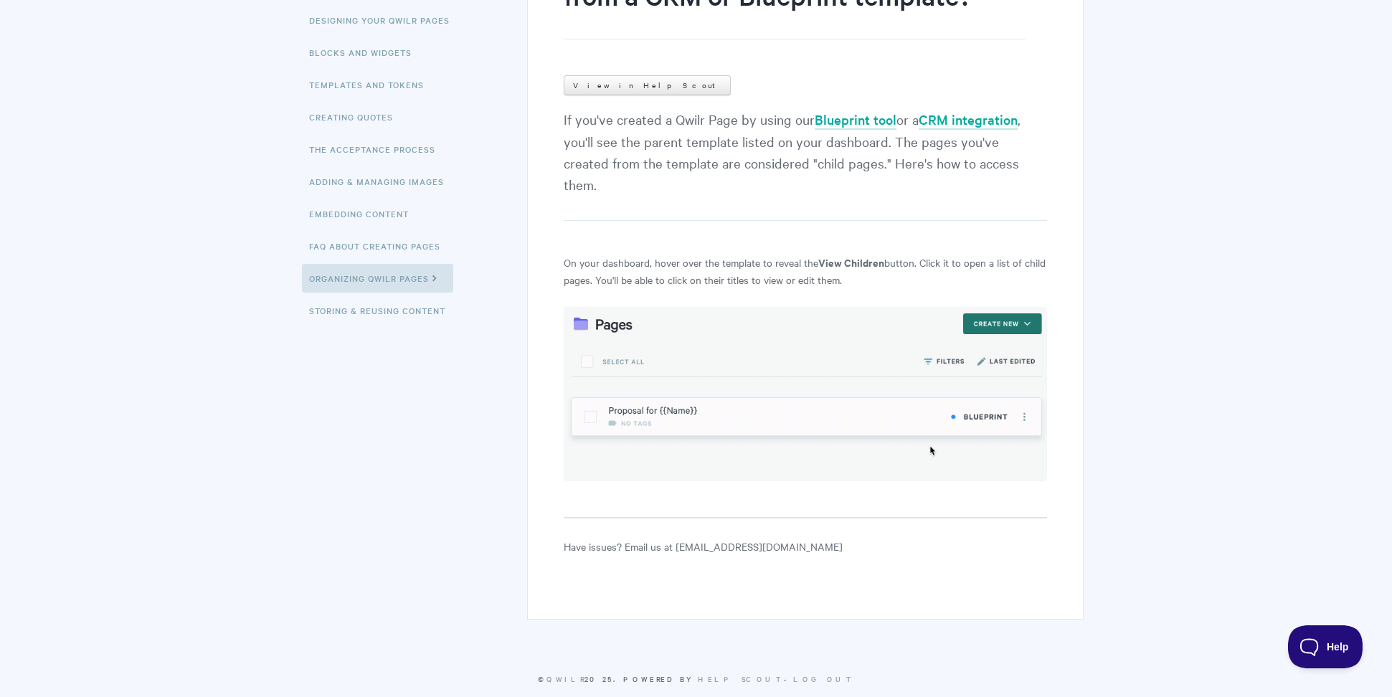
click at [353, 458] on div "FAQ: Where can I find pages created from a CRM or Blueprint template? View in H…" at bounding box center [696, 238] width 775 height 797
